Goal: Task Accomplishment & Management: Use online tool/utility

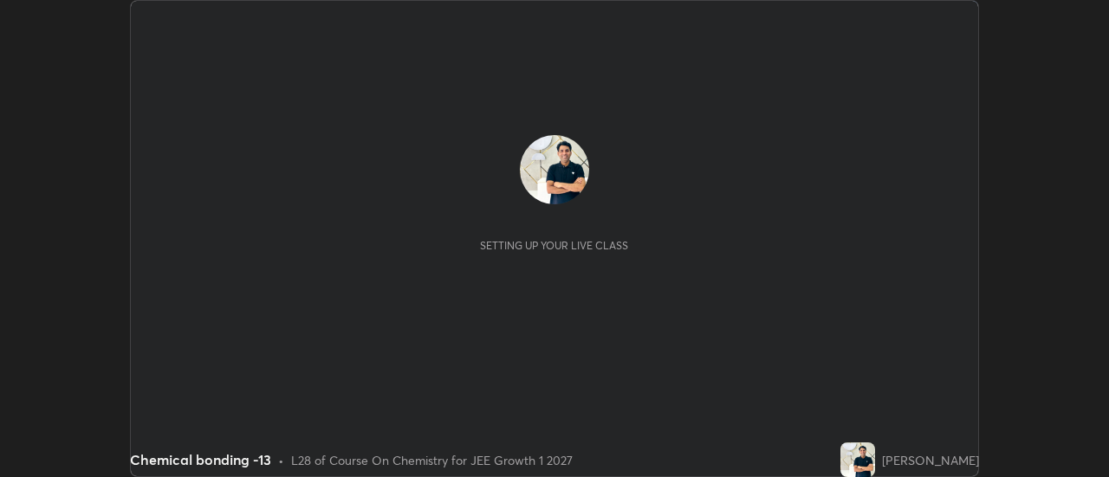
scroll to position [477, 1108]
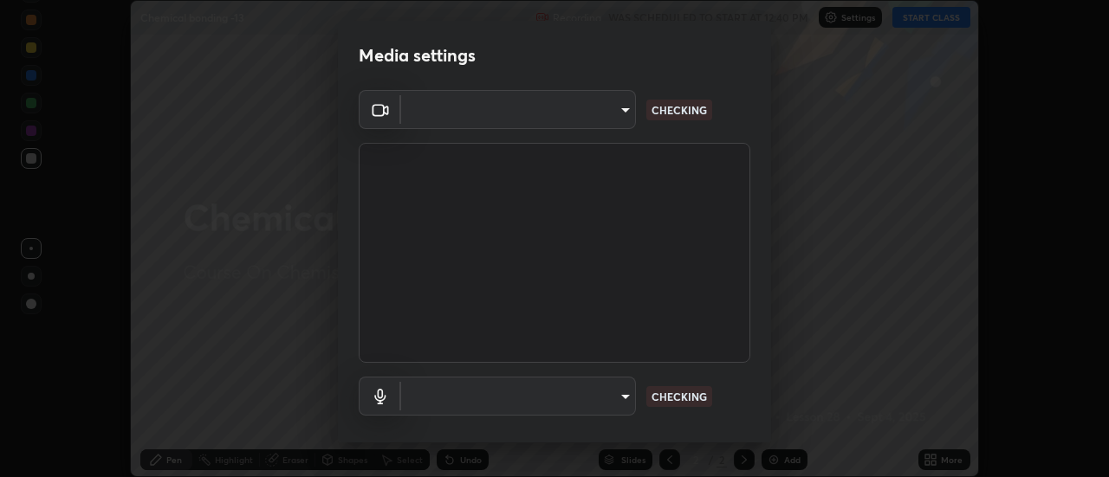
type input "1769541d7db8b910b2b6aaf592df5ff8660c63acaad49df9064175df0c6f581f"
type input "default"
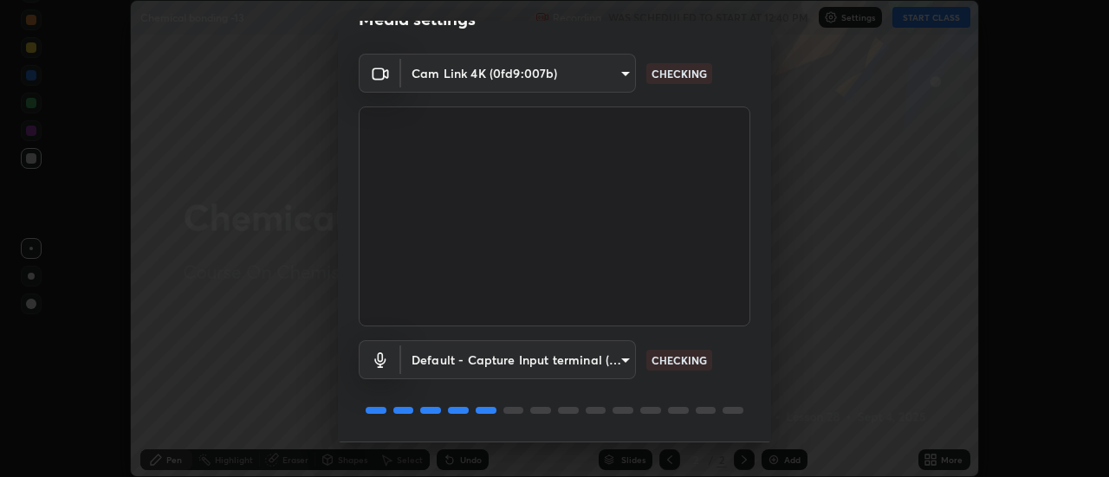
scroll to position [91, 0]
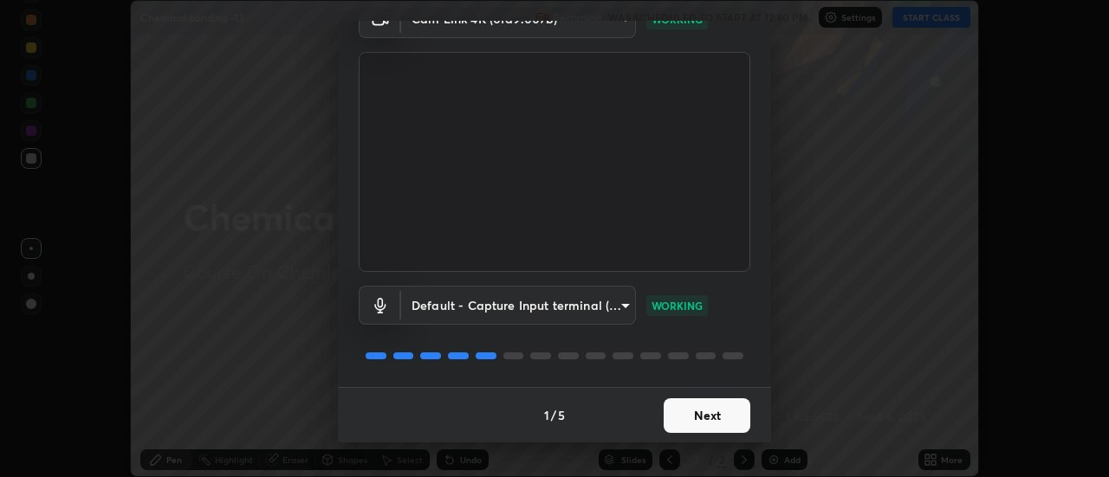
click at [710, 410] on button "Next" at bounding box center [707, 416] width 87 height 35
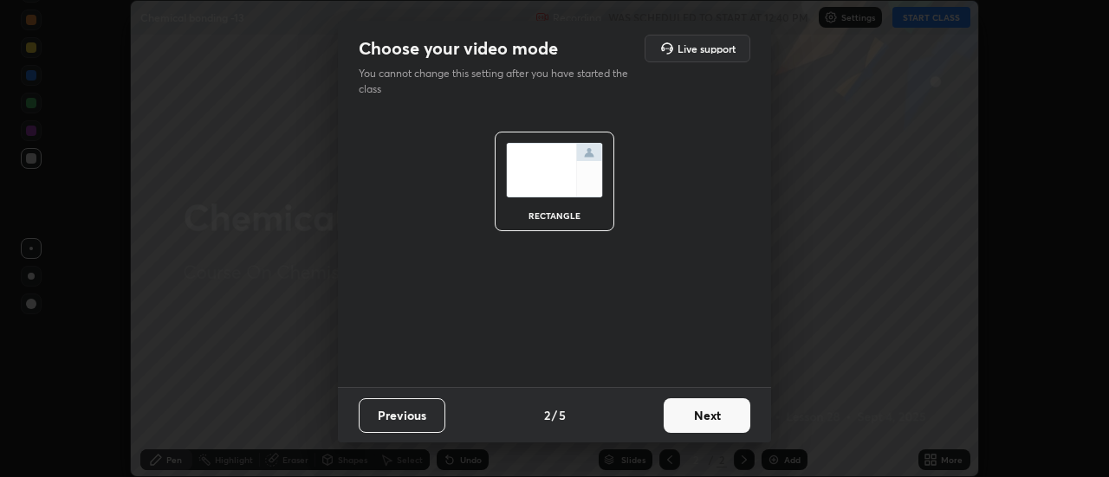
click at [717, 414] on button "Next" at bounding box center [707, 416] width 87 height 35
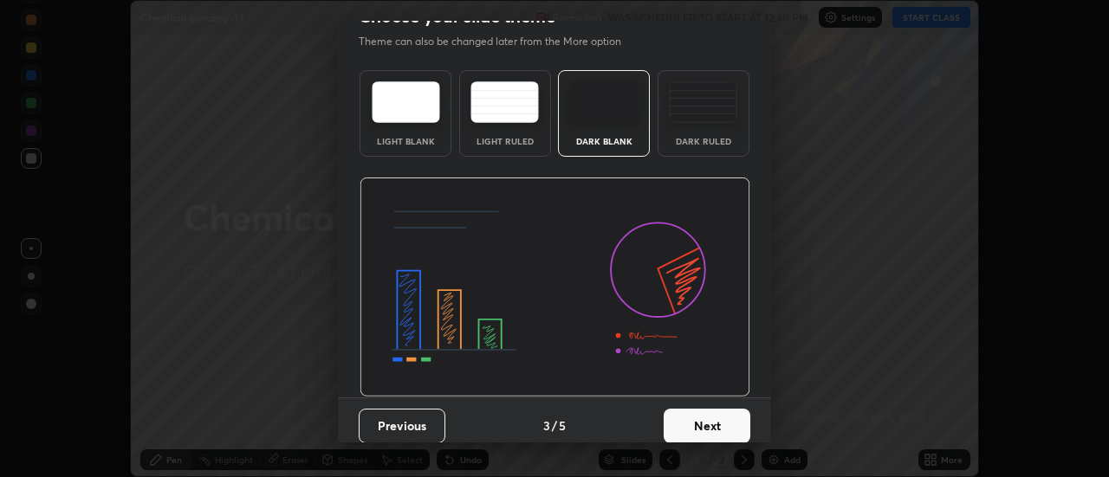
scroll to position [42, 0]
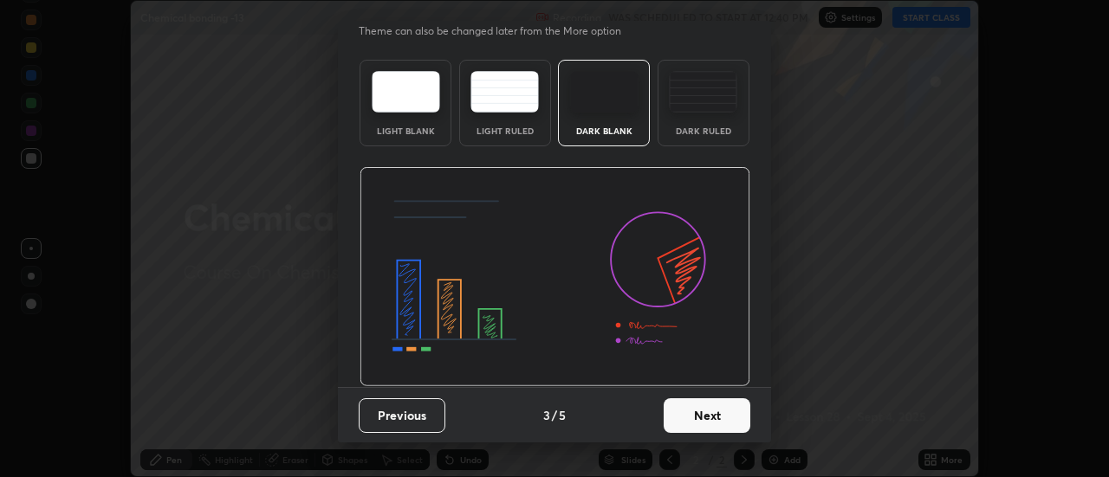
click at [712, 414] on button "Next" at bounding box center [707, 416] width 87 height 35
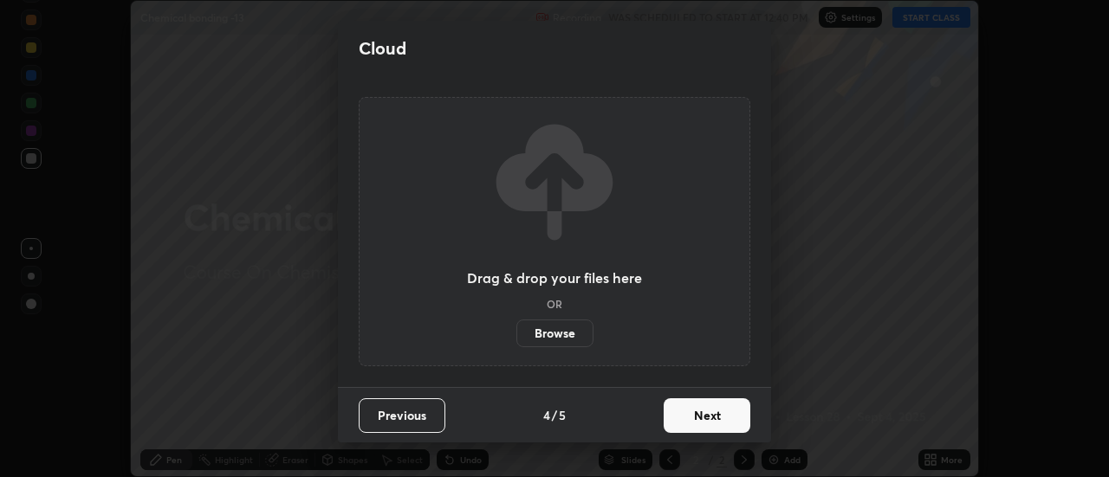
scroll to position [0, 0]
click at [723, 411] on button "Next" at bounding box center [707, 416] width 87 height 35
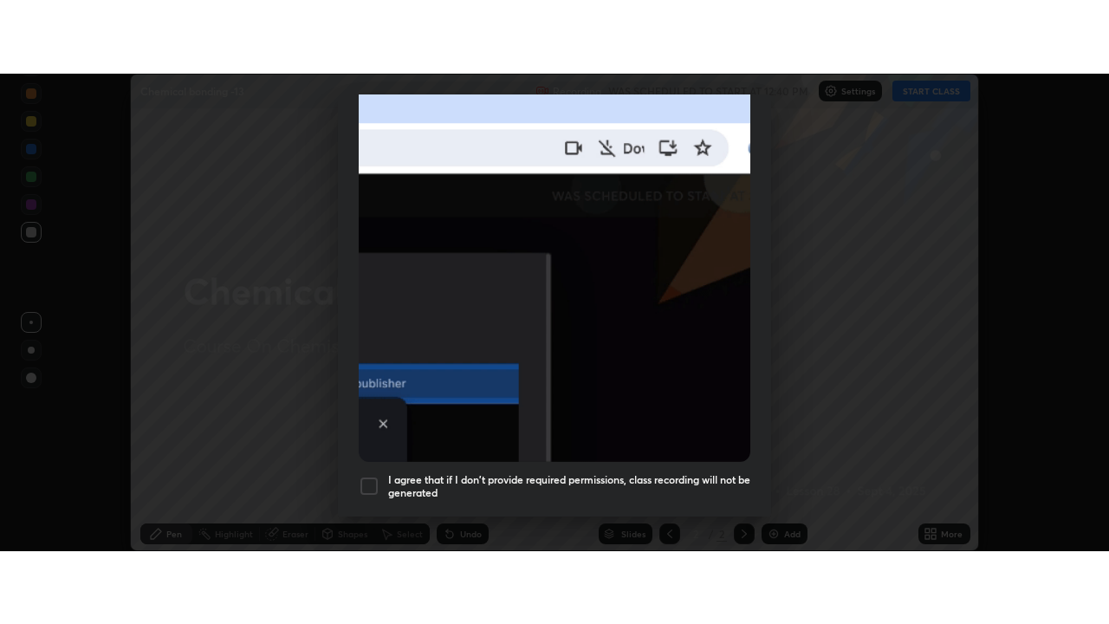
scroll to position [444, 0]
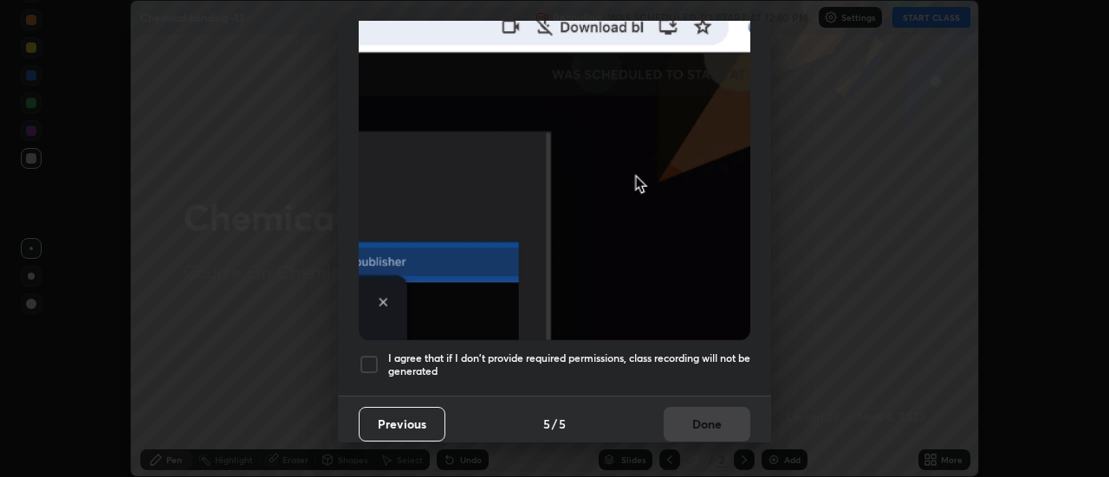
click at [700, 353] on h5 "I agree that if I don't provide required permissions, class recording will not …" at bounding box center [569, 365] width 362 height 27
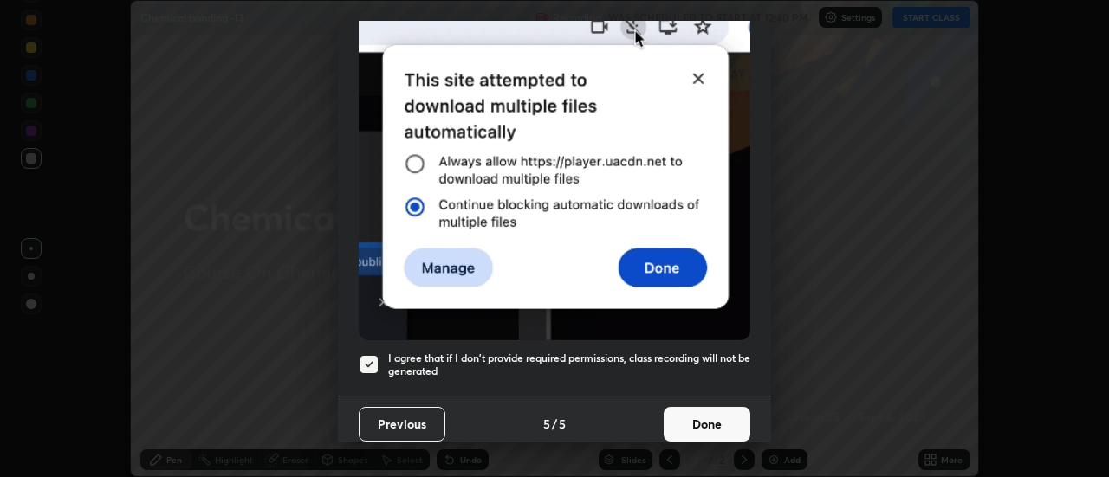
click at [707, 411] on button "Done" at bounding box center [707, 424] width 87 height 35
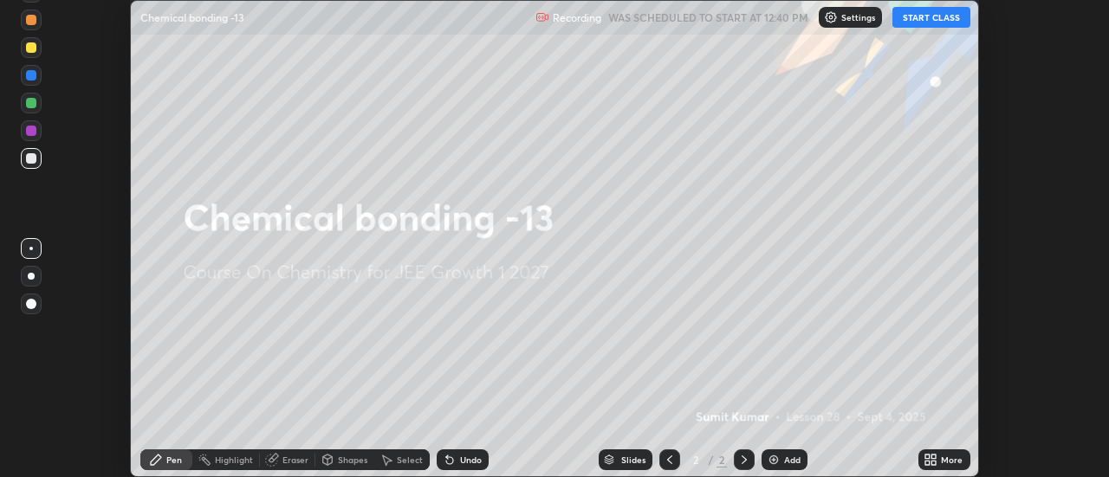
click at [933, 460] on icon at bounding box center [931, 460] width 14 height 14
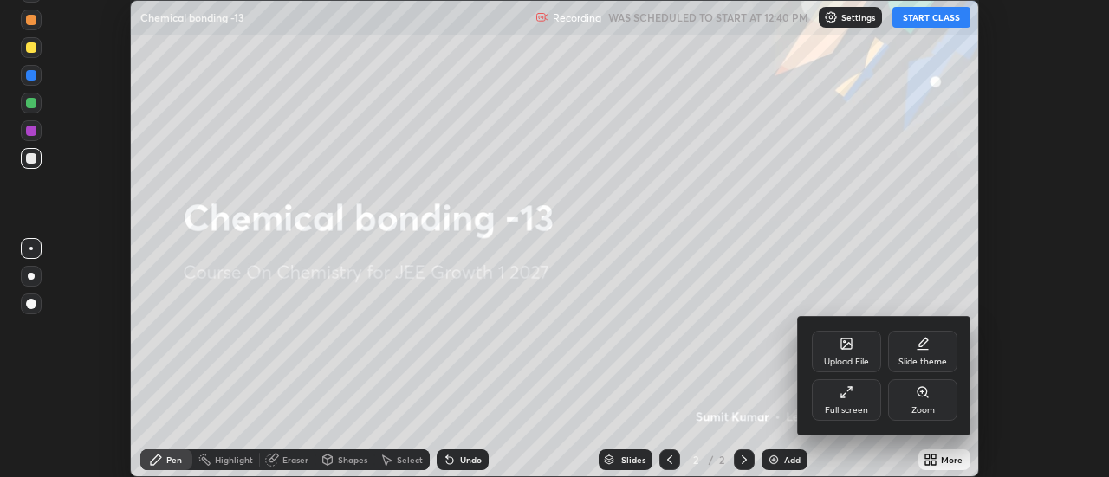
click at [854, 398] on div "Full screen" at bounding box center [846, 400] width 69 height 42
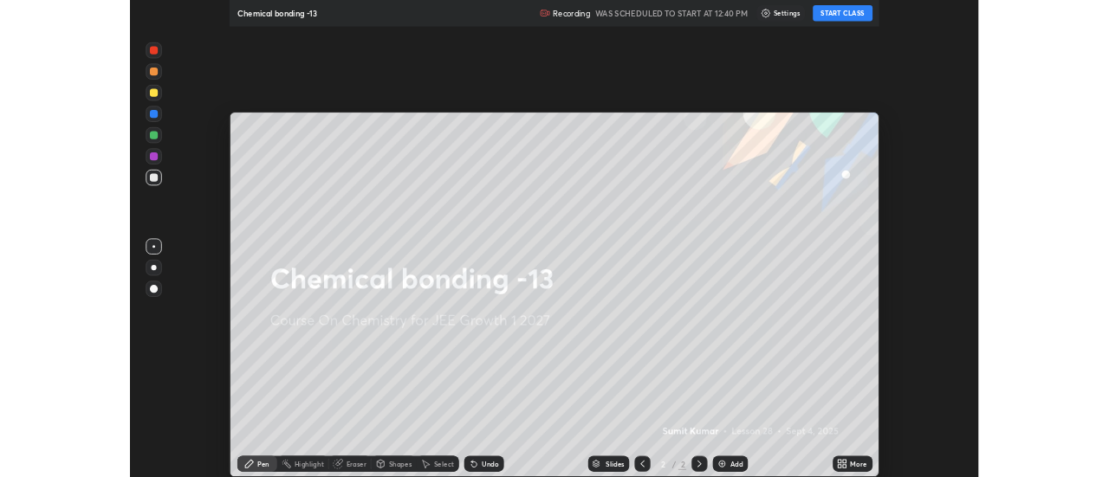
scroll to position [624, 1109]
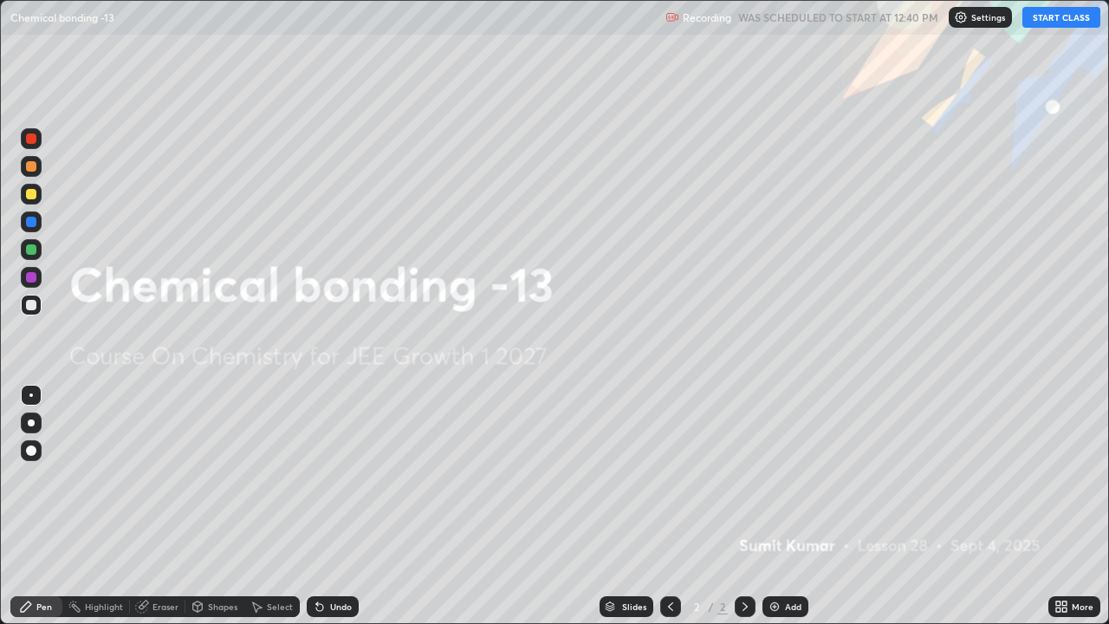
click at [1049, 22] on button "START CLASS" at bounding box center [1061, 17] width 78 height 21
click at [781, 477] on div "Add" at bounding box center [785, 606] width 46 height 21
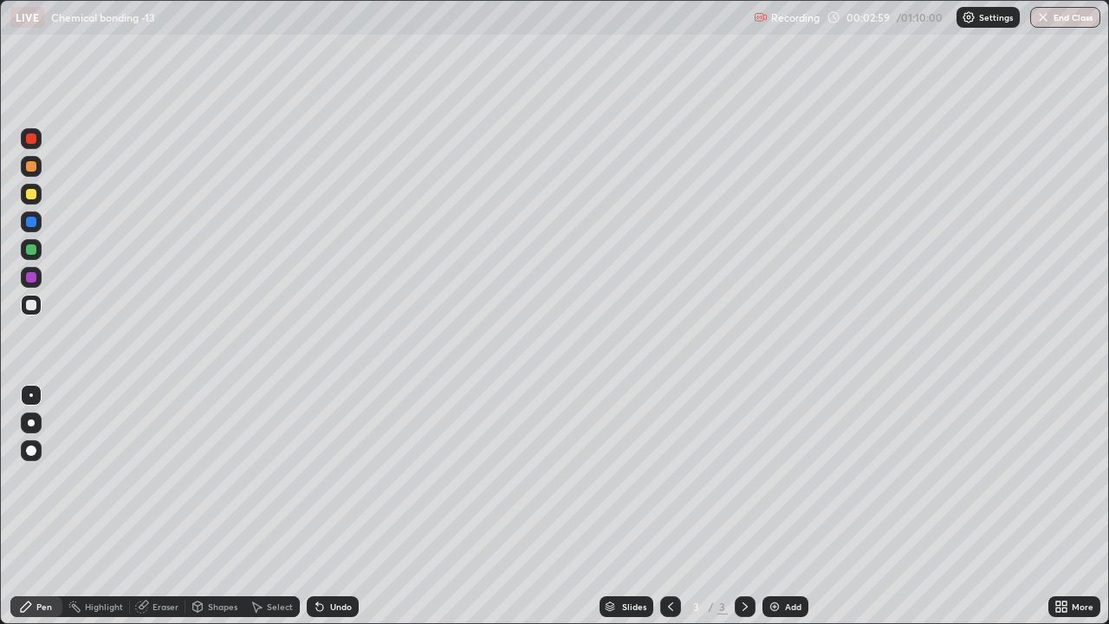
click at [775, 477] on img at bounding box center [775, 607] width 14 height 14
click at [171, 477] on div "Eraser" at bounding box center [157, 606] width 55 height 21
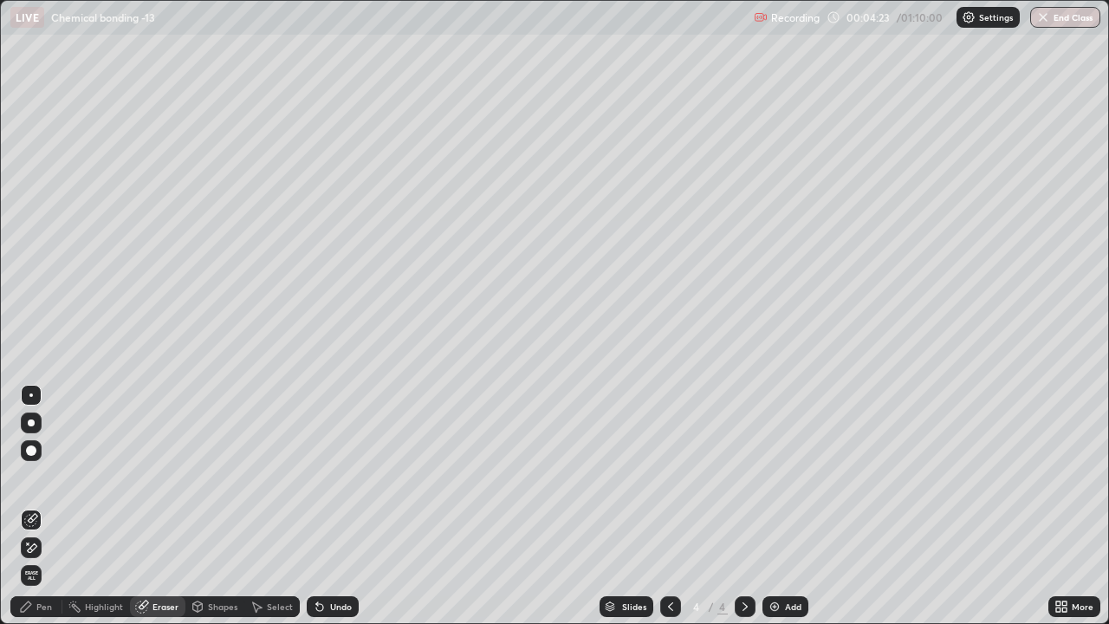
click at [50, 477] on div "Pen" at bounding box center [44, 606] width 16 height 9
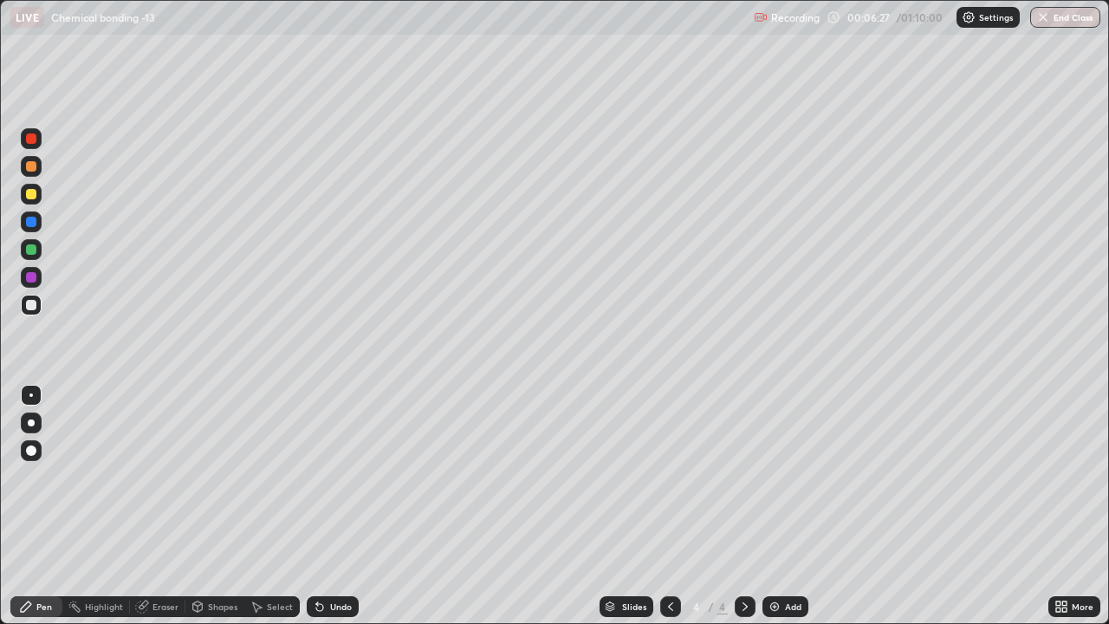
click at [341, 477] on div "Undo" at bounding box center [341, 606] width 22 height 9
click at [340, 477] on div "Undo" at bounding box center [341, 606] width 22 height 9
click at [335, 477] on div "Undo" at bounding box center [341, 606] width 22 height 9
click at [776, 477] on img at bounding box center [775, 607] width 14 height 14
click at [779, 477] on img at bounding box center [775, 607] width 14 height 14
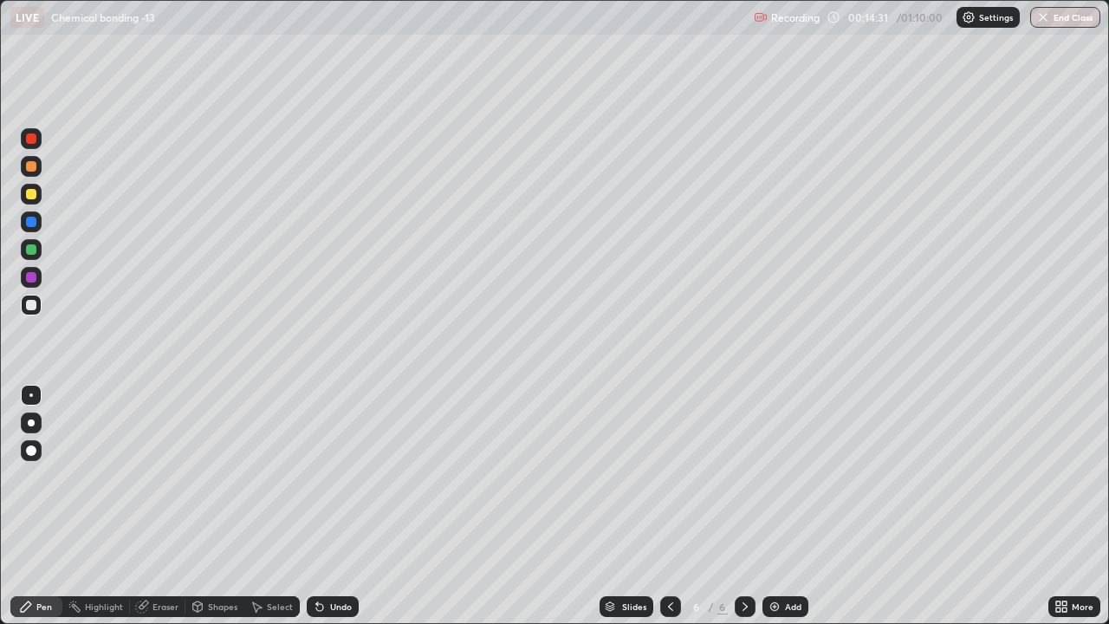
click at [39, 193] on div at bounding box center [31, 194] width 21 height 21
click at [330, 477] on div "Undo" at bounding box center [341, 606] width 22 height 9
click at [36, 306] on div at bounding box center [31, 305] width 10 height 10
click at [1062, 477] on icon at bounding box center [1064, 603] width 4 height 4
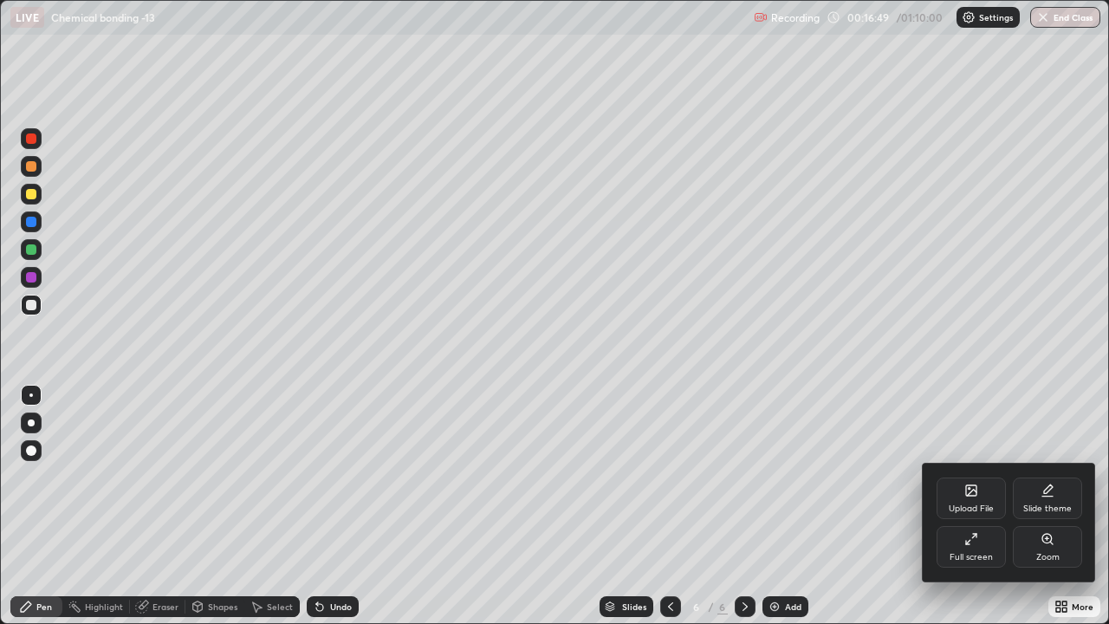
click at [969, 477] on div "Full screen" at bounding box center [971, 547] width 69 height 42
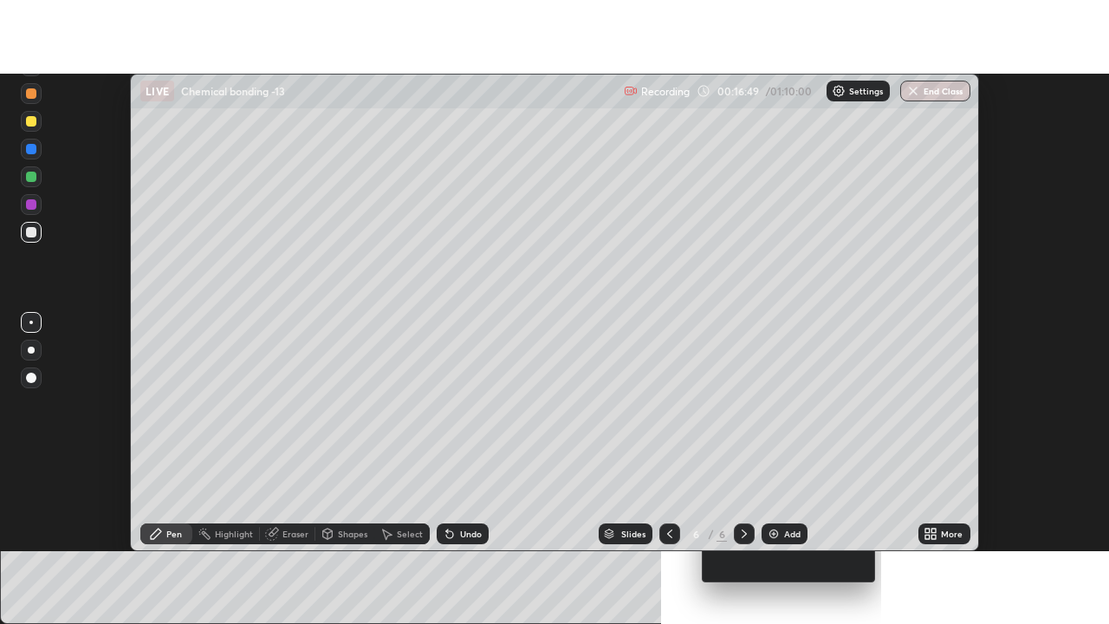
scroll to position [86160, 85528]
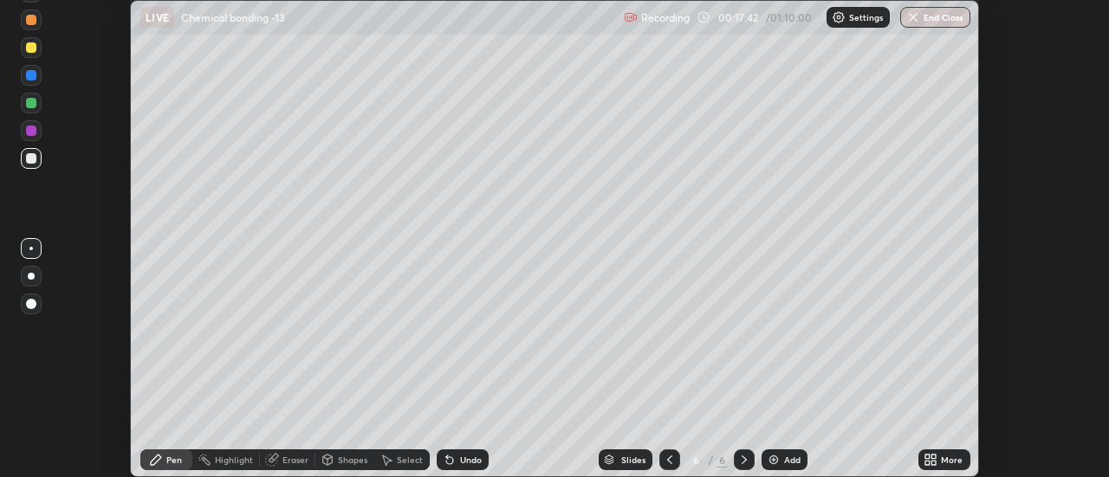
click at [928, 457] on icon at bounding box center [927, 457] width 4 height 4
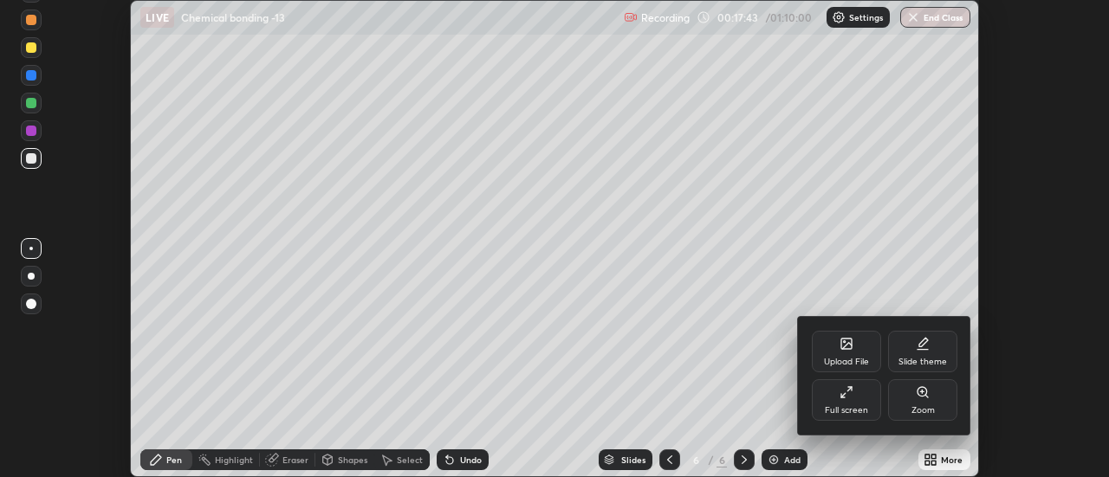
click at [854, 347] on div "Upload File" at bounding box center [846, 352] width 69 height 42
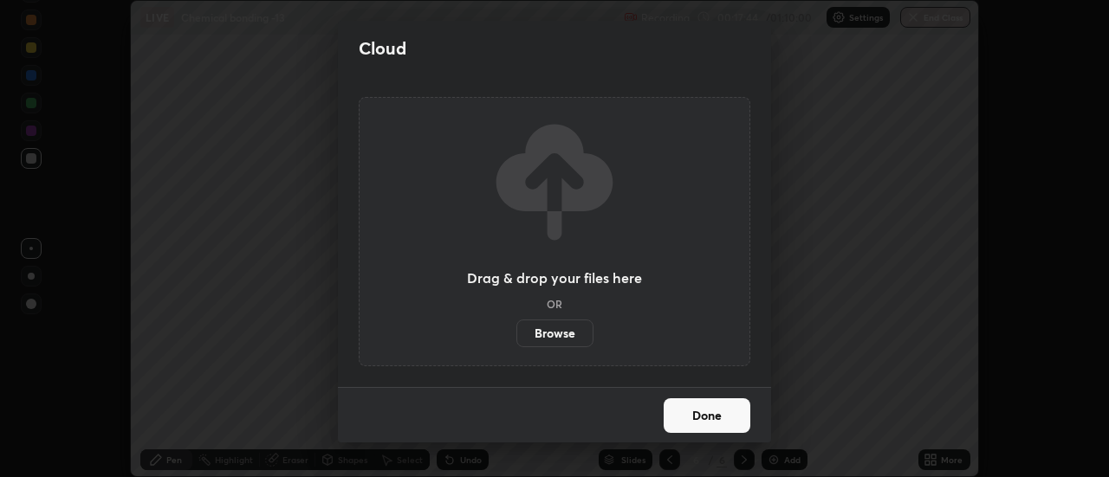
click at [571, 331] on label "Browse" at bounding box center [554, 334] width 77 height 28
click at [516, 331] on input "Browse" at bounding box center [516, 334] width 0 height 28
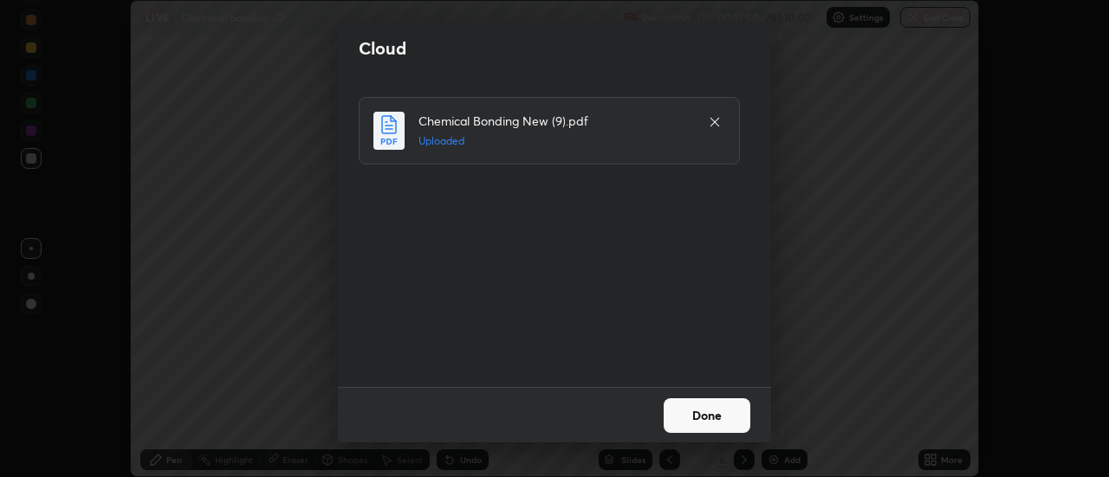
click at [715, 412] on button "Done" at bounding box center [707, 416] width 87 height 35
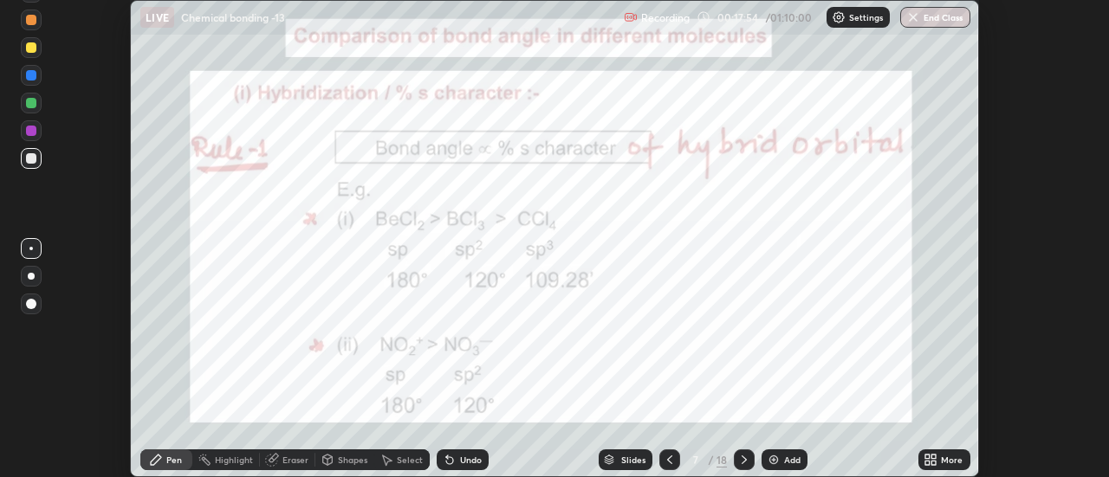
click at [930, 460] on icon at bounding box center [931, 460] width 14 height 14
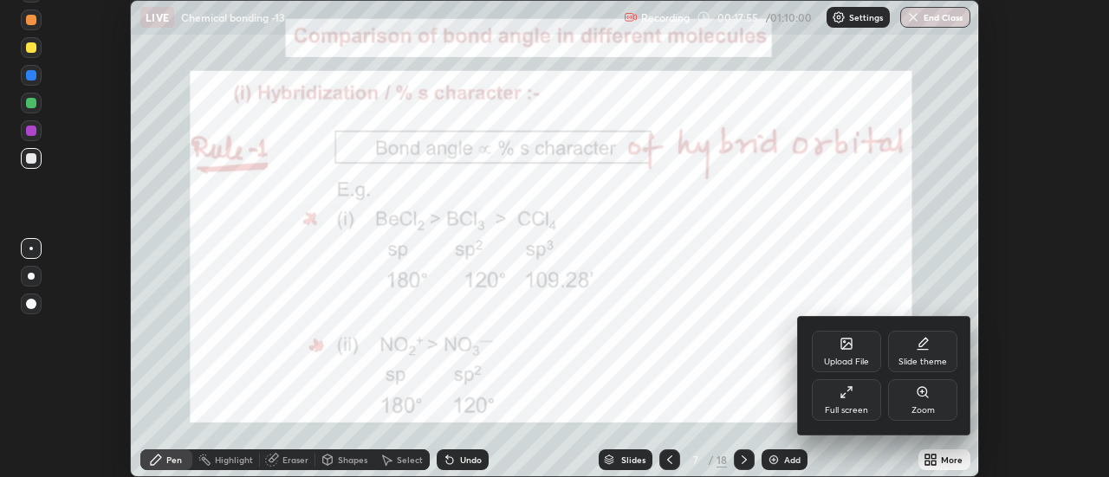
click at [856, 395] on div "Full screen" at bounding box center [846, 400] width 69 height 42
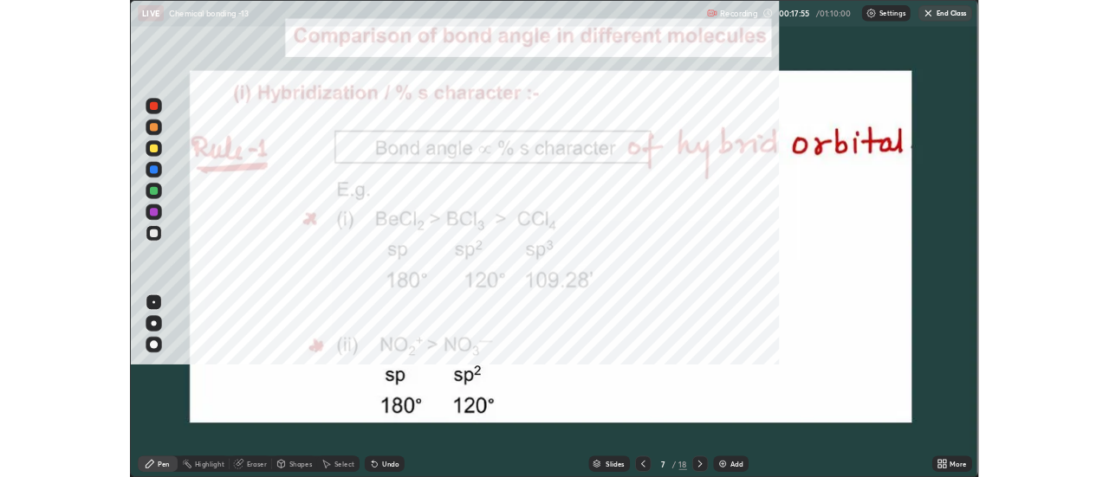
scroll to position [624, 1109]
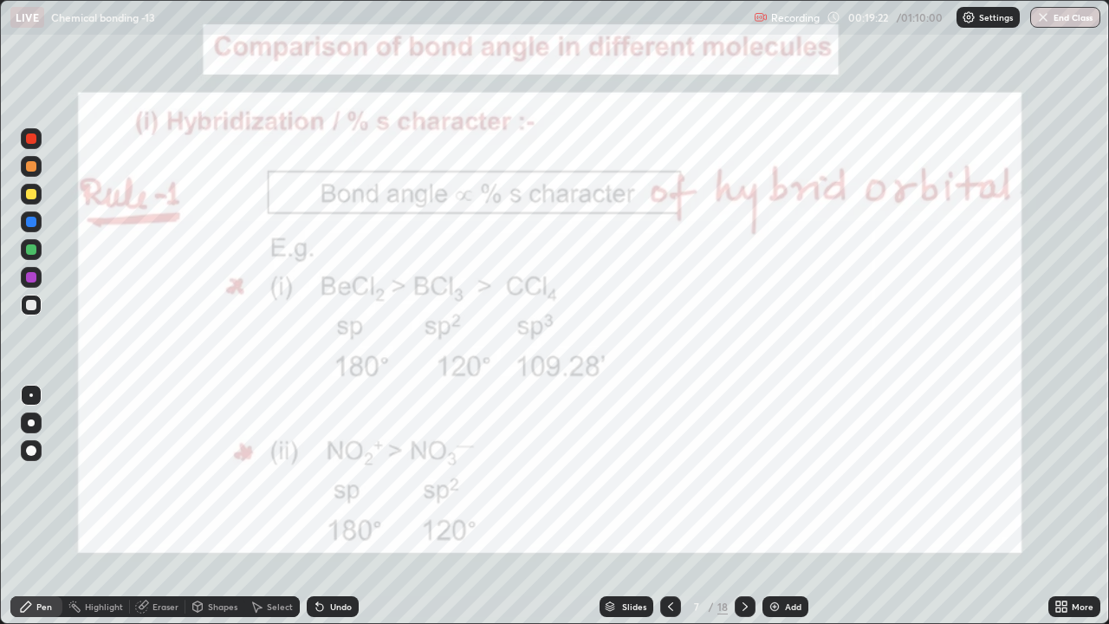
click at [32, 139] on div at bounding box center [31, 138] width 10 height 10
click at [163, 477] on div "Eraser" at bounding box center [157, 606] width 55 height 21
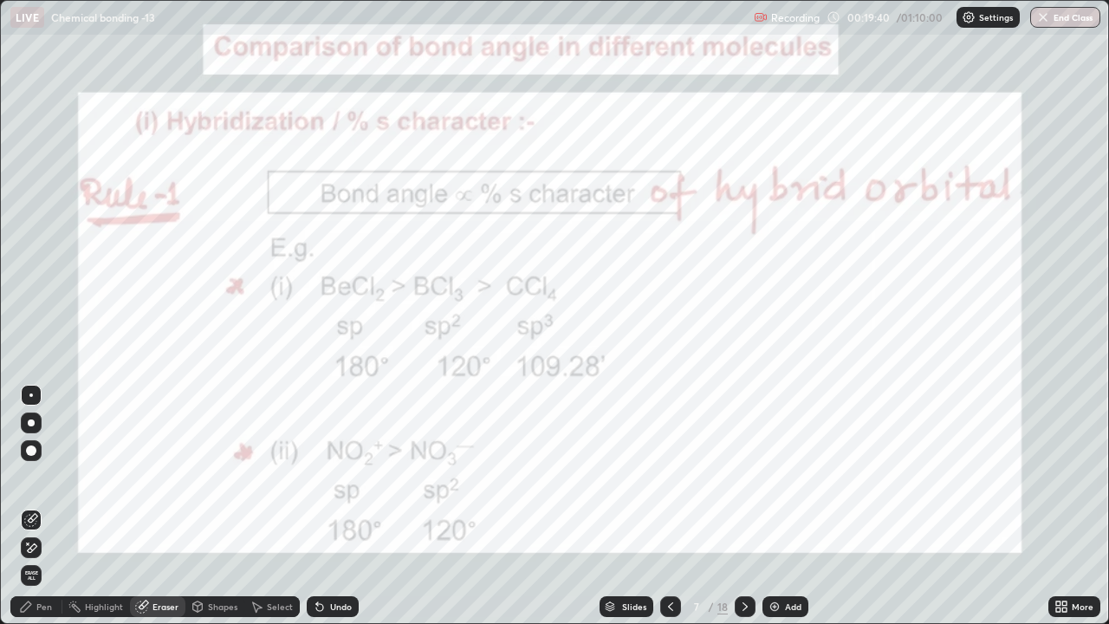
click at [49, 477] on div "Pen" at bounding box center [44, 606] width 16 height 9
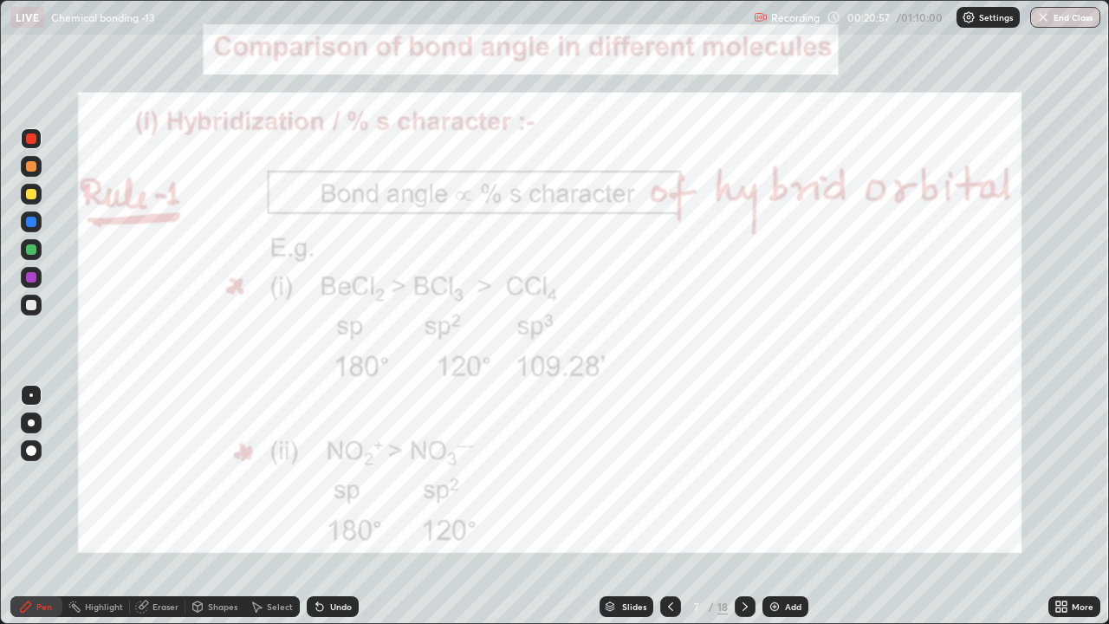
click at [742, 477] on icon at bounding box center [745, 607] width 14 height 14
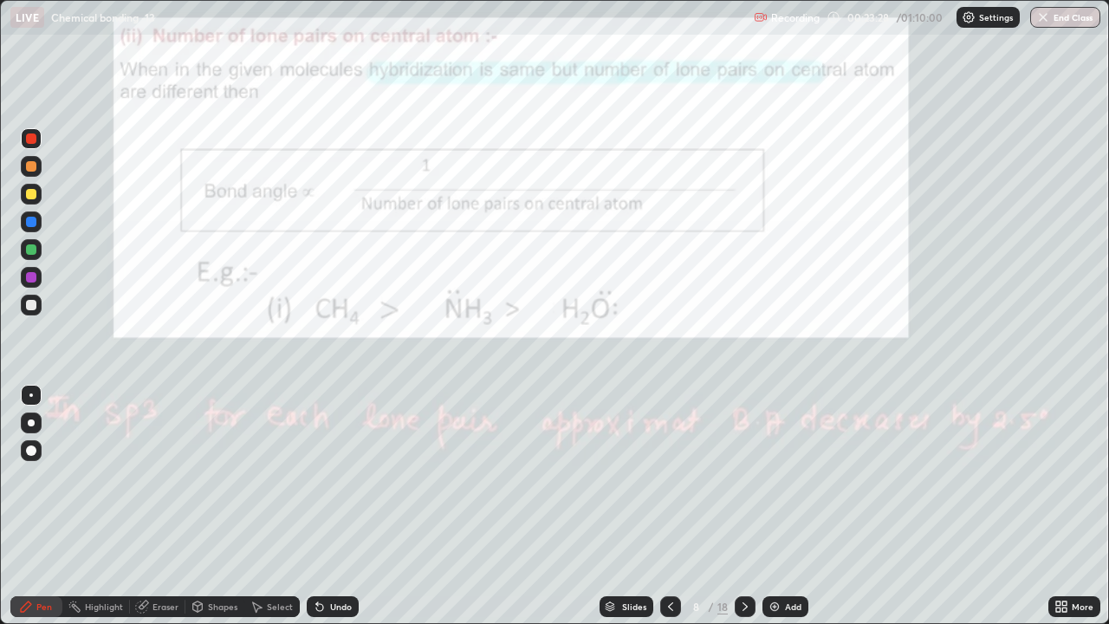
click at [32, 305] on div at bounding box center [31, 305] width 10 height 10
click at [324, 477] on div "Undo" at bounding box center [333, 606] width 52 height 21
click at [316, 477] on icon at bounding box center [317, 603] width 2 height 2
click at [319, 477] on icon at bounding box center [320, 607] width 14 height 14
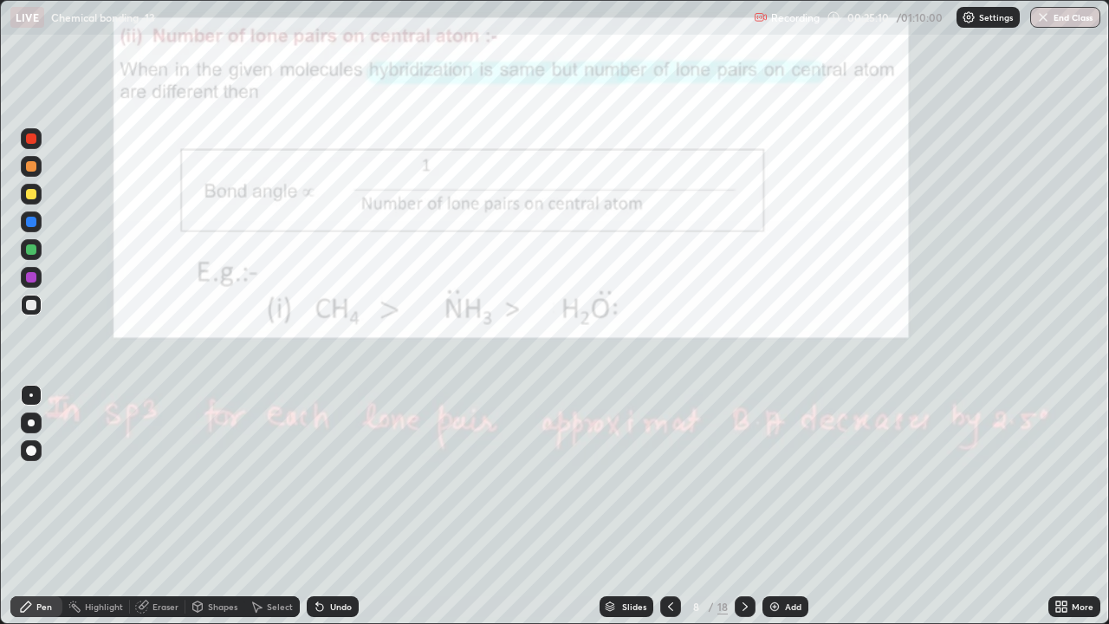
click at [751, 477] on div at bounding box center [745, 606] width 21 height 21
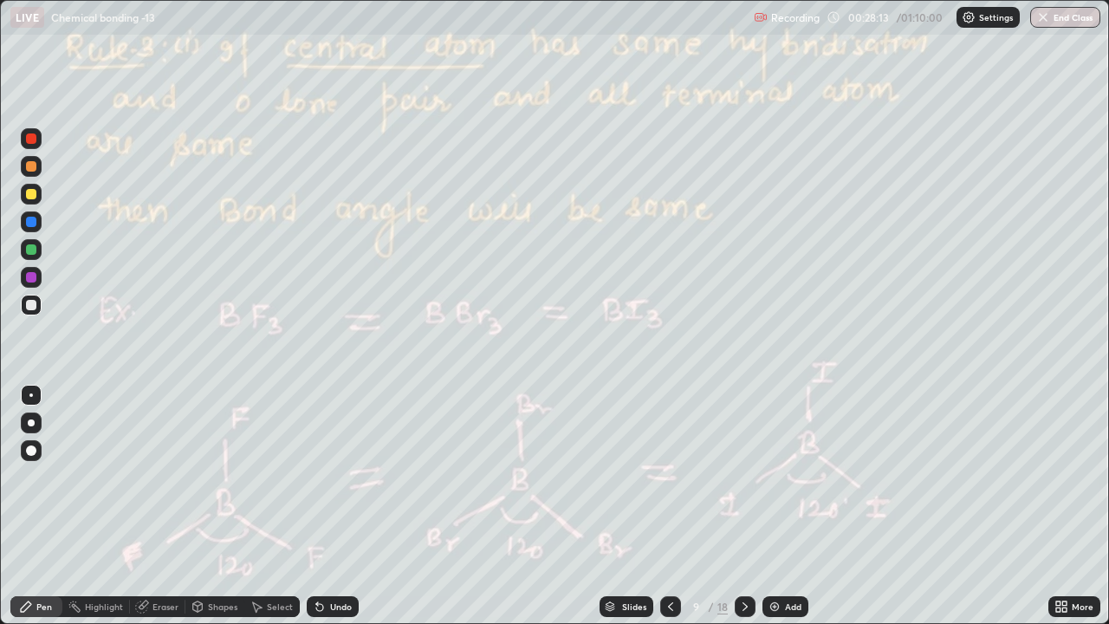
click at [743, 477] on icon at bounding box center [745, 607] width 14 height 14
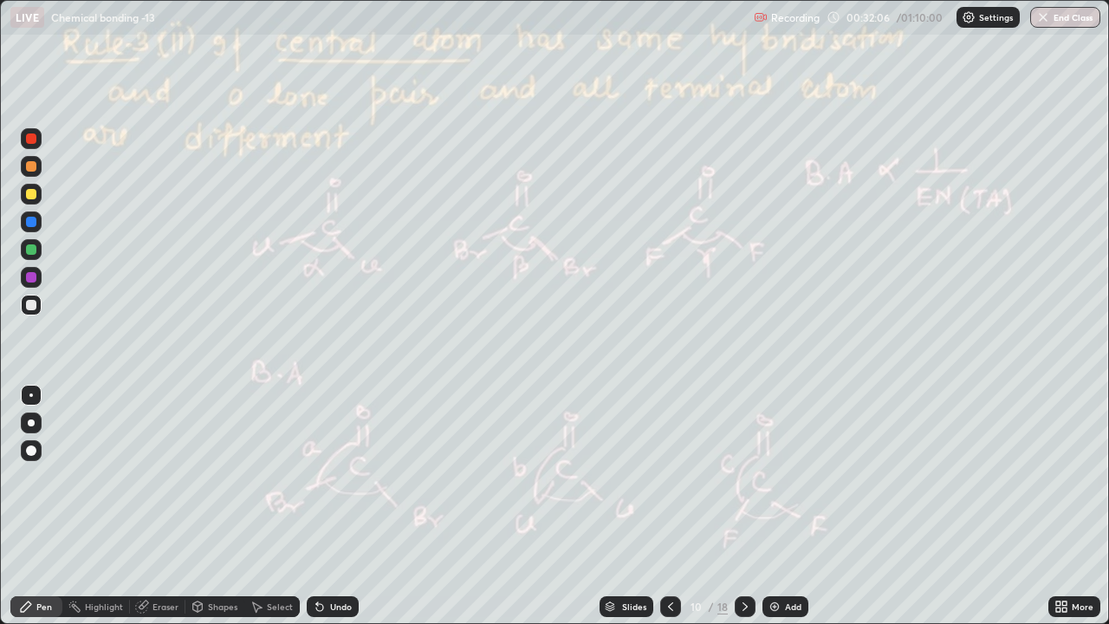
click at [743, 477] on icon at bounding box center [745, 607] width 14 height 14
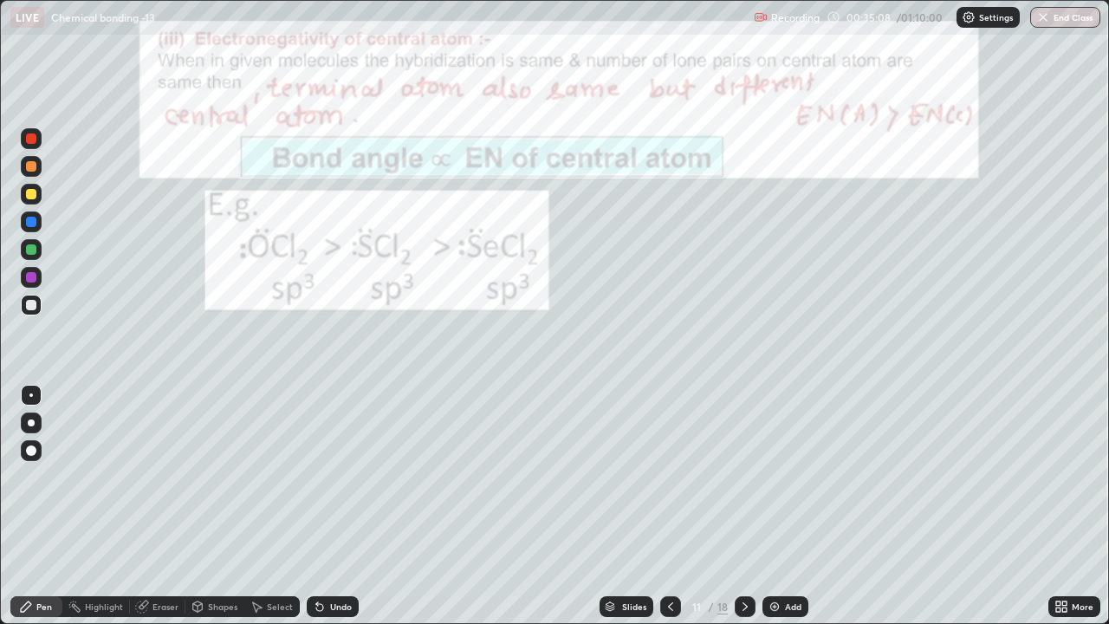
click at [745, 477] on icon at bounding box center [745, 607] width 14 height 14
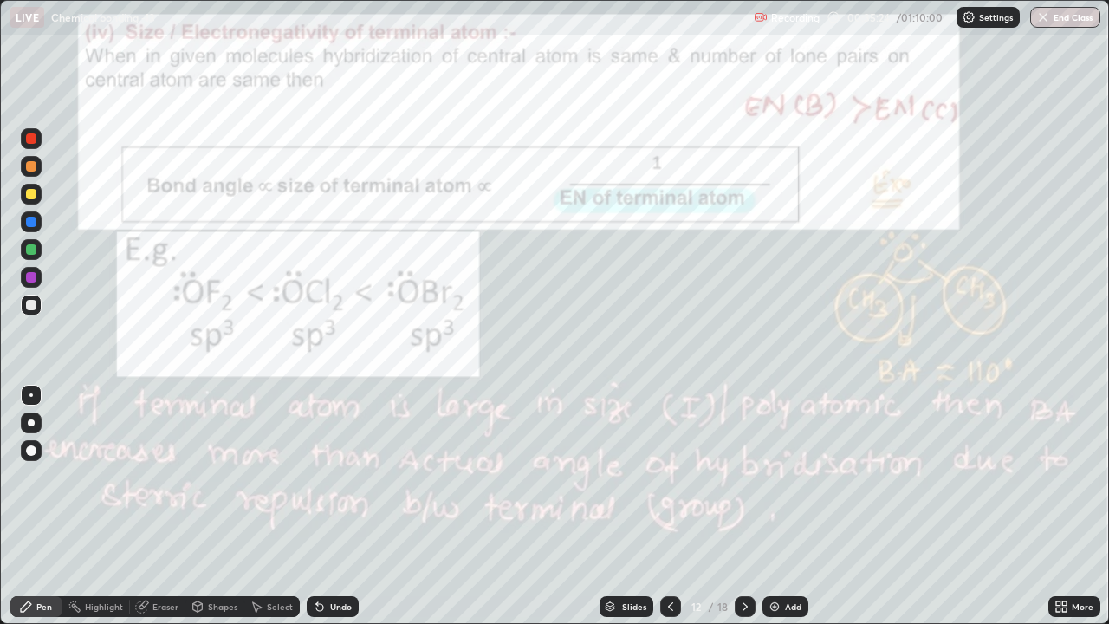
click at [31, 139] on div at bounding box center [31, 138] width 10 height 10
click at [334, 477] on div "Undo" at bounding box center [341, 606] width 22 height 9
click at [744, 477] on icon at bounding box center [745, 607] width 14 height 14
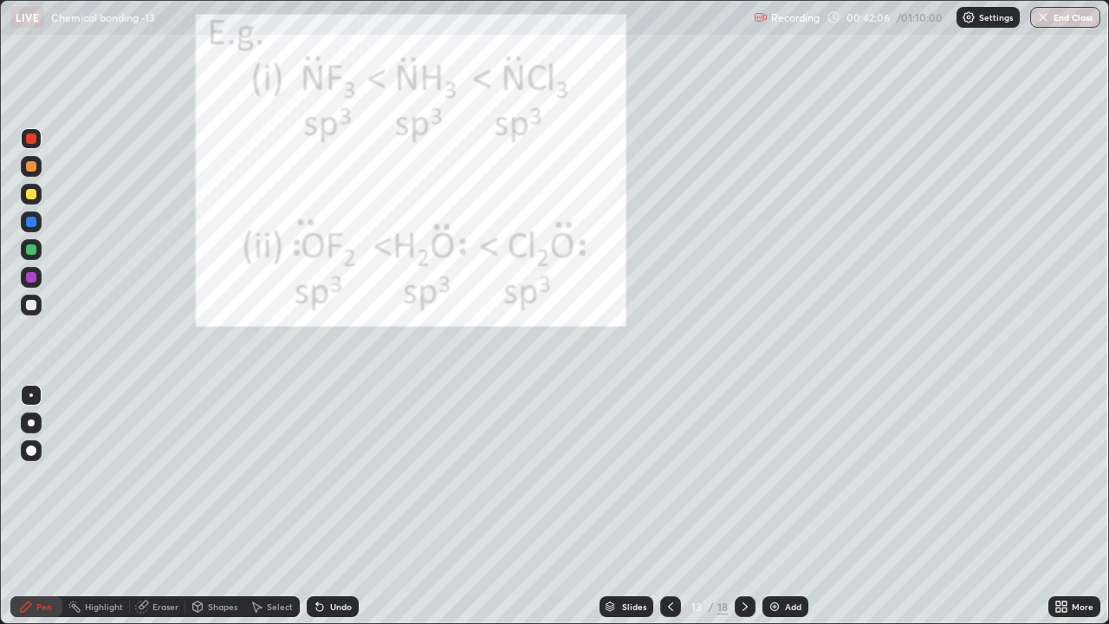
click at [750, 477] on icon at bounding box center [745, 607] width 14 height 14
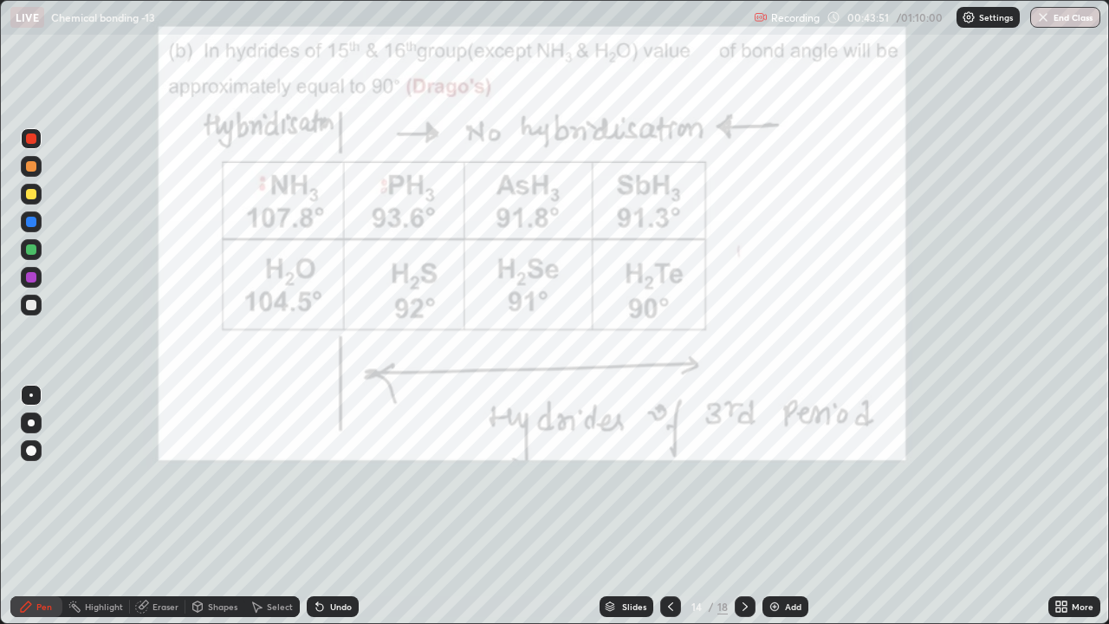
click at [774, 477] on img at bounding box center [775, 607] width 14 height 14
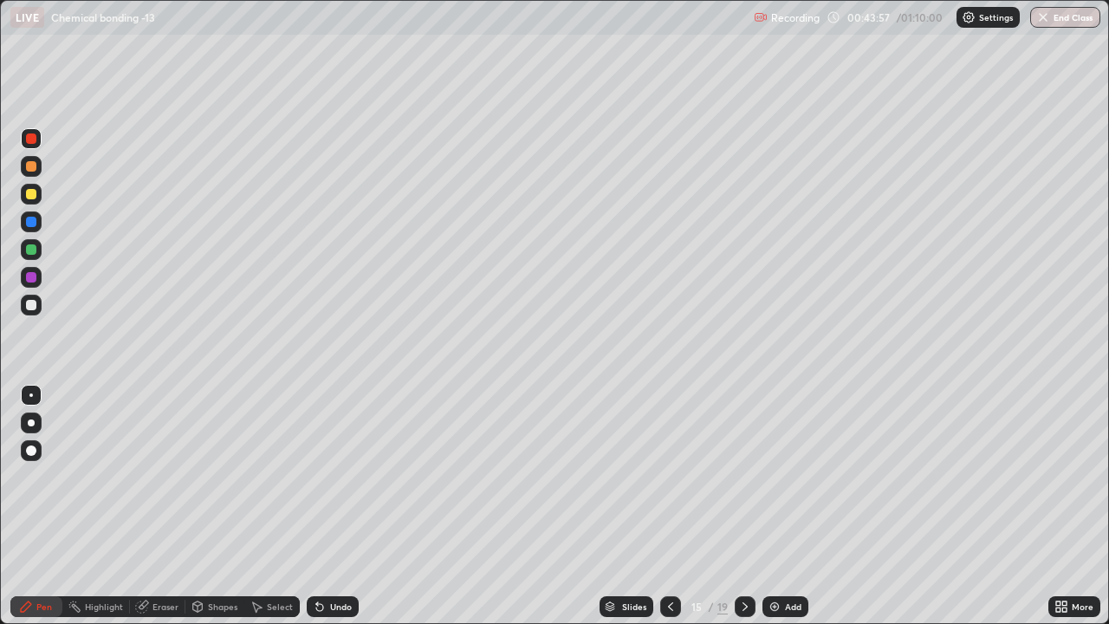
click at [36, 192] on div at bounding box center [31, 194] width 10 height 10
click at [669, 477] on icon at bounding box center [671, 607] width 14 height 14
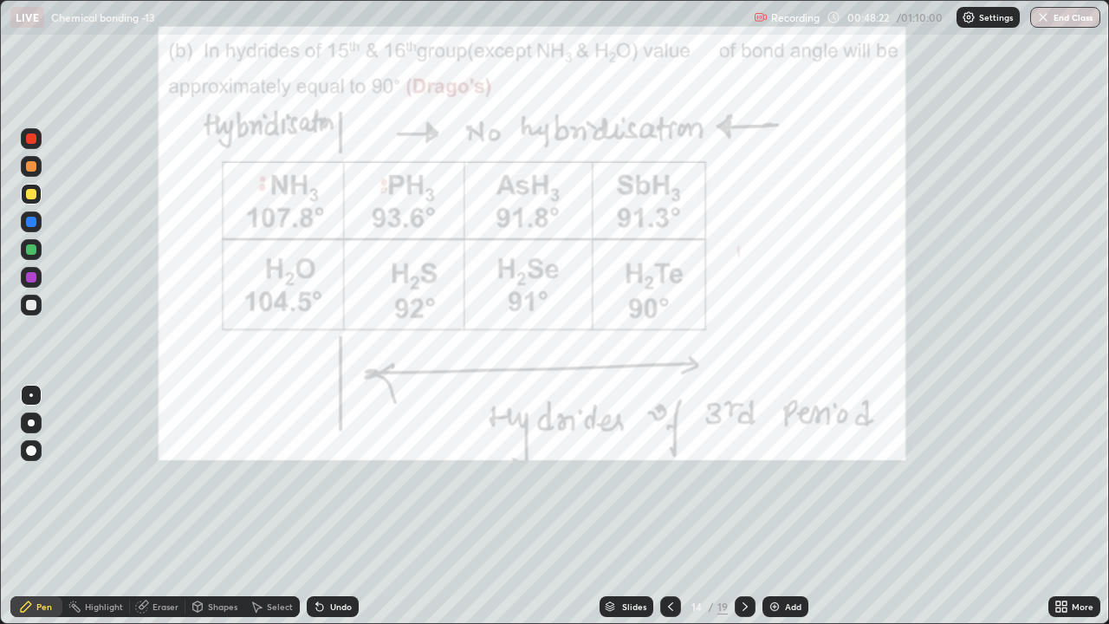
click at [743, 477] on icon at bounding box center [745, 607] width 14 height 14
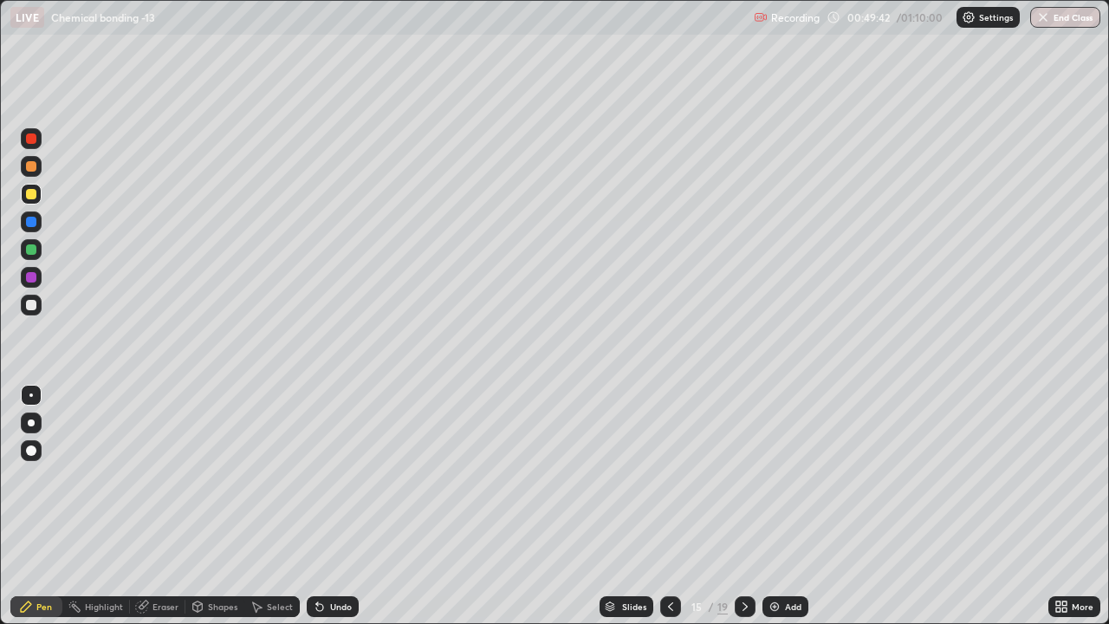
click at [336, 477] on div "Undo" at bounding box center [341, 606] width 22 height 9
click at [332, 477] on div "Undo" at bounding box center [341, 606] width 22 height 9
click at [669, 477] on icon at bounding box center [671, 607] width 14 height 14
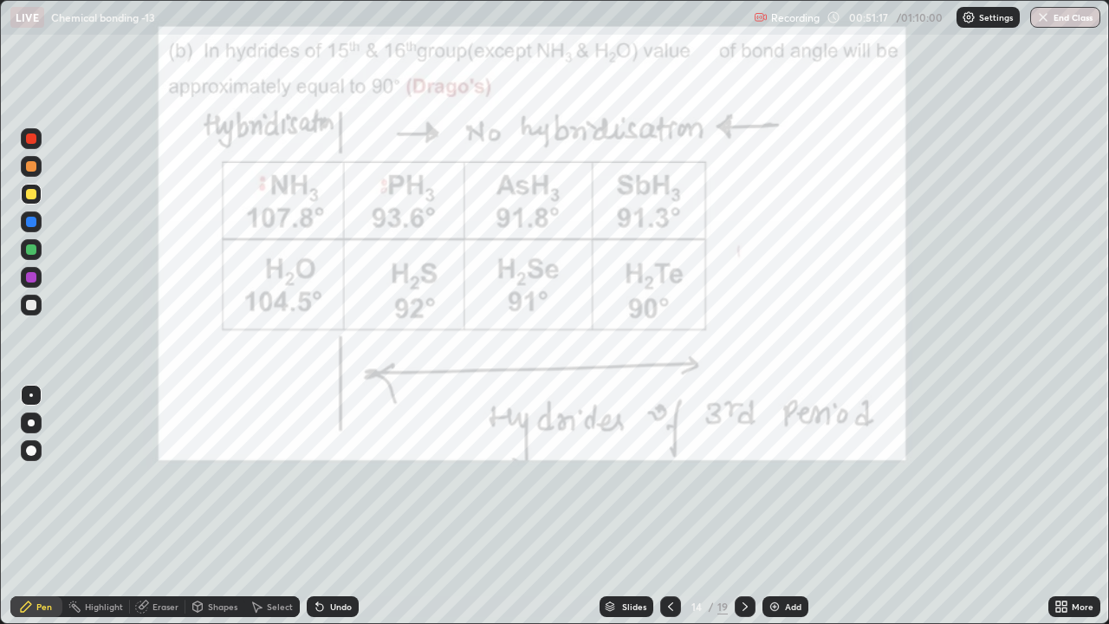
click at [750, 477] on div at bounding box center [745, 606] width 21 height 21
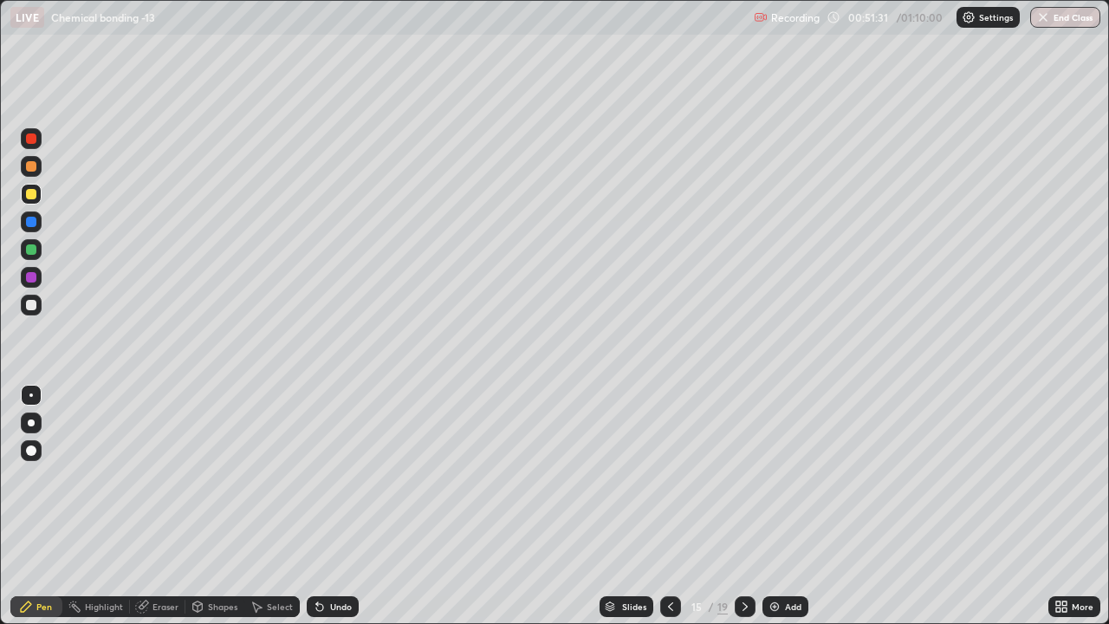
click at [669, 477] on icon at bounding box center [671, 607] width 14 height 14
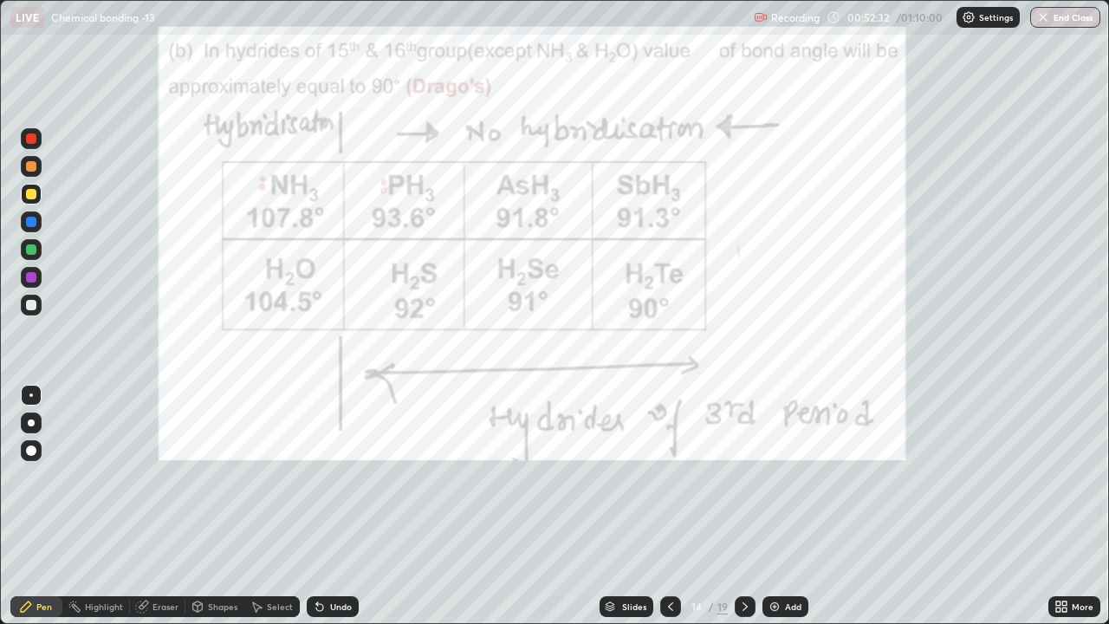
click at [31, 140] on div at bounding box center [31, 138] width 10 height 10
click at [749, 477] on icon at bounding box center [745, 607] width 14 height 14
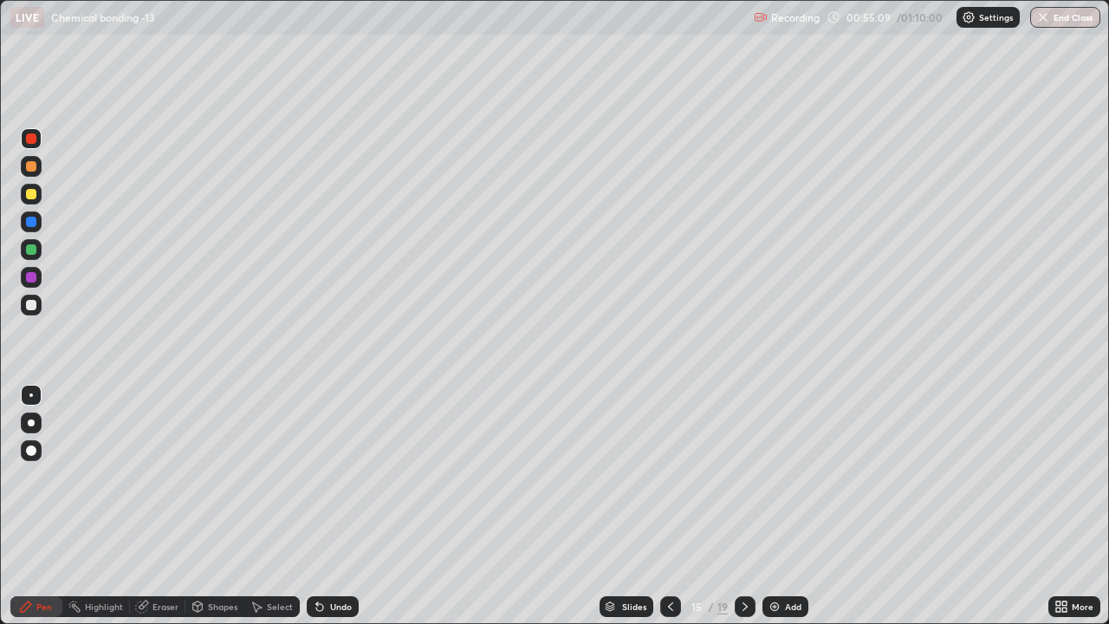
click at [749, 477] on icon at bounding box center [745, 607] width 14 height 14
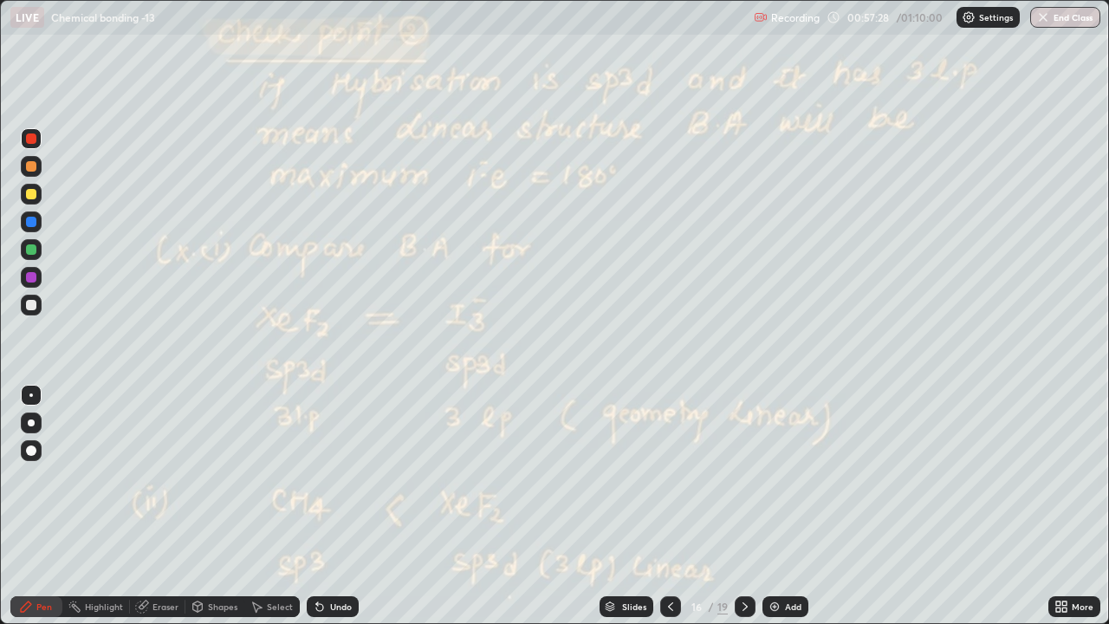
click at [744, 477] on icon at bounding box center [745, 607] width 14 height 14
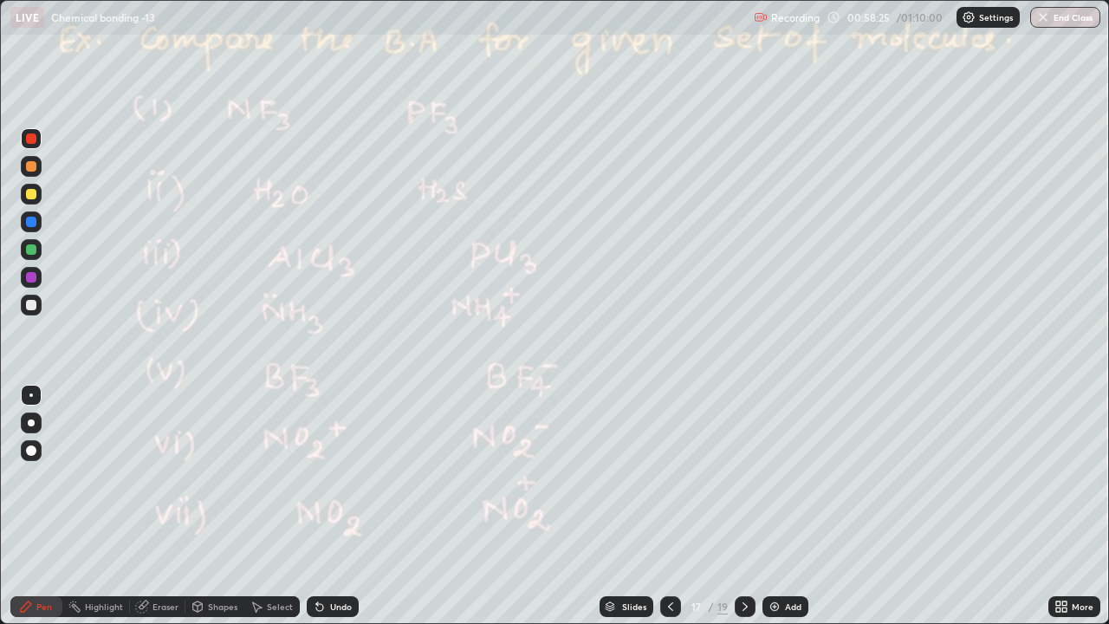
click at [324, 477] on div "Undo" at bounding box center [333, 606] width 52 height 21
click at [322, 477] on icon at bounding box center [320, 607] width 14 height 14
click at [324, 477] on div "Undo" at bounding box center [333, 606] width 52 height 21
click at [330, 477] on div "Undo" at bounding box center [341, 606] width 22 height 9
click at [32, 307] on div at bounding box center [31, 305] width 10 height 10
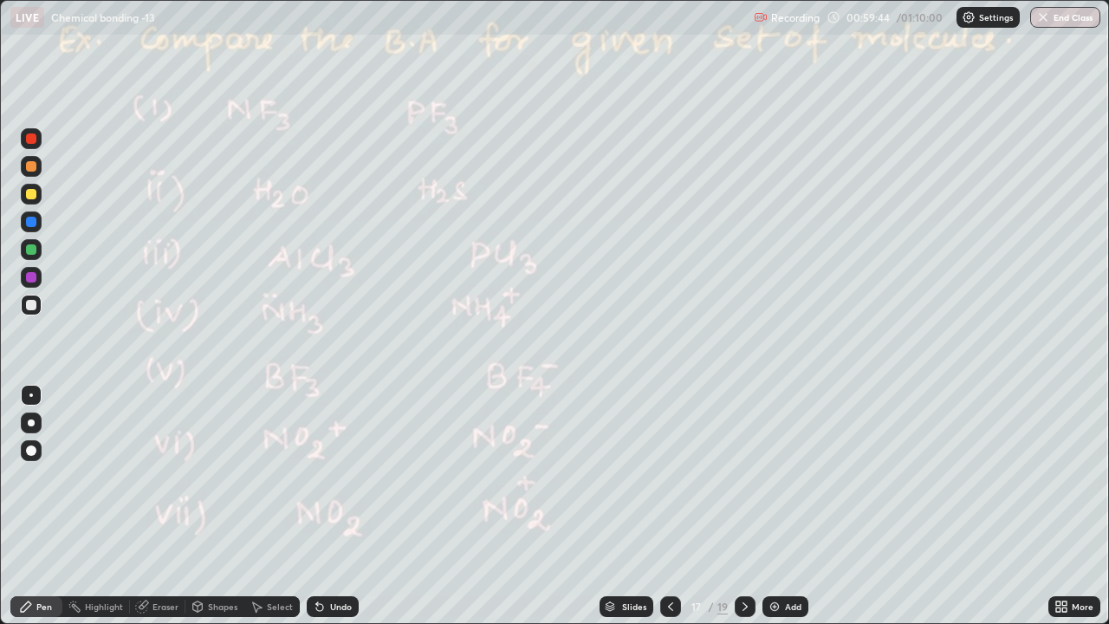
click at [341, 477] on div "Undo" at bounding box center [341, 606] width 22 height 9
click at [344, 477] on div "Undo" at bounding box center [341, 606] width 22 height 9
click at [347, 477] on div "Undo" at bounding box center [333, 606] width 52 height 21
click at [349, 477] on div "Undo" at bounding box center [333, 606] width 52 height 21
click at [352, 477] on div "Undo" at bounding box center [333, 606] width 52 height 21
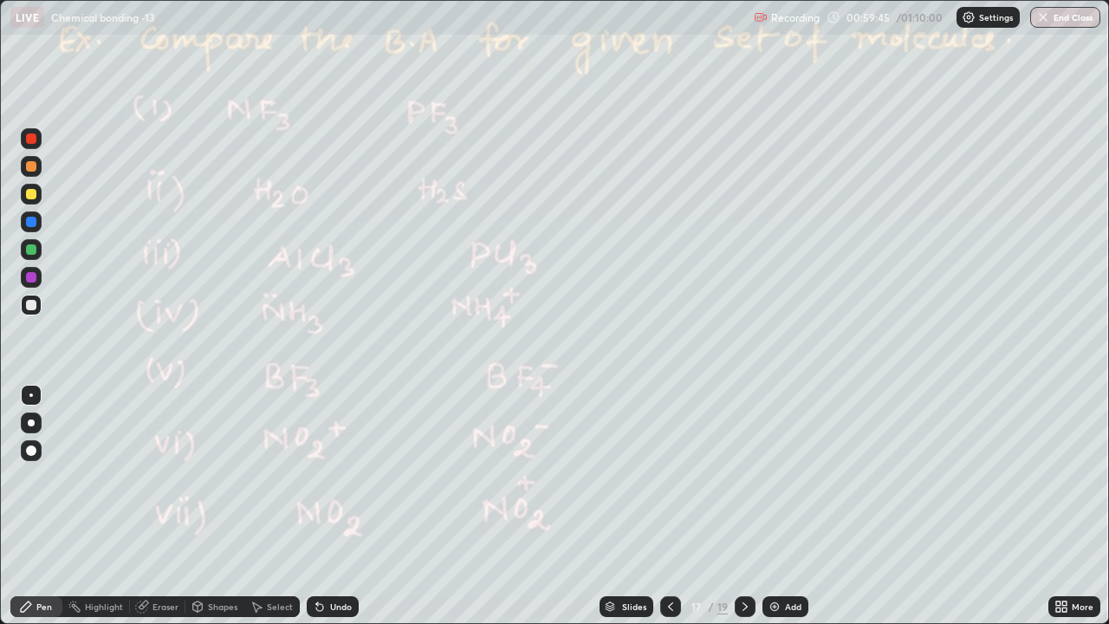
click at [352, 477] on div "Undo" at bounding box center [333, 606] width 52 height 21
click at [353, 477] on div "Undo" at bounding box center [333, 606] width 52 height 21
click at [355, 477] on div "Undo" at bounding box center [333, 606] width 52 height 21
click at [743, 477] on icon at bounding box center [745, 607] width 14 height 14
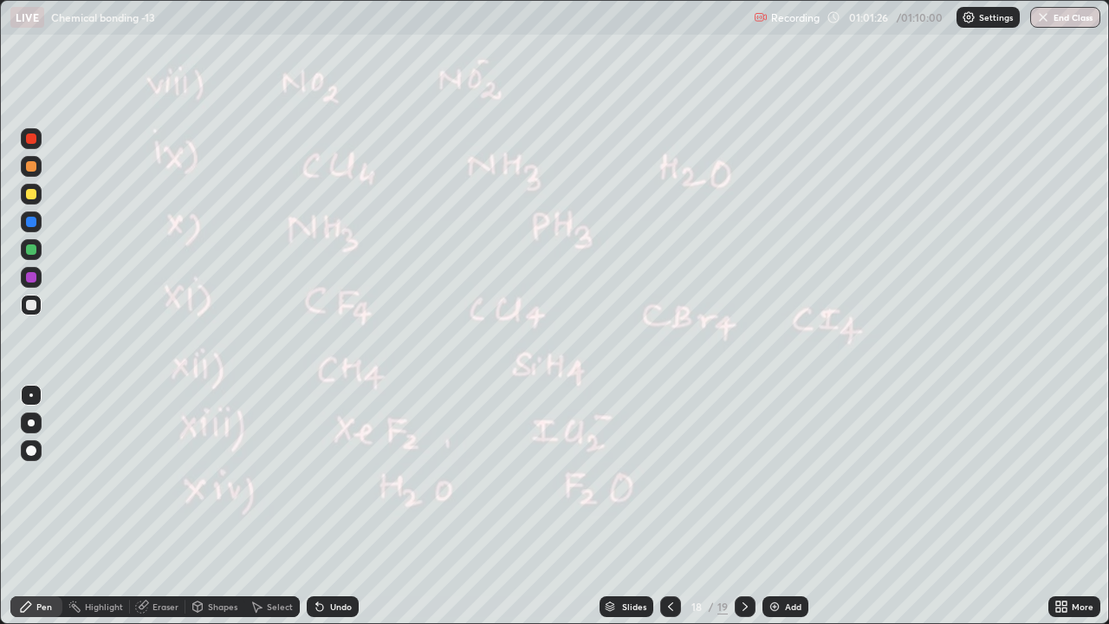
click at [742, 477] on icon at bounding box center [745, 607] width 14 height 14
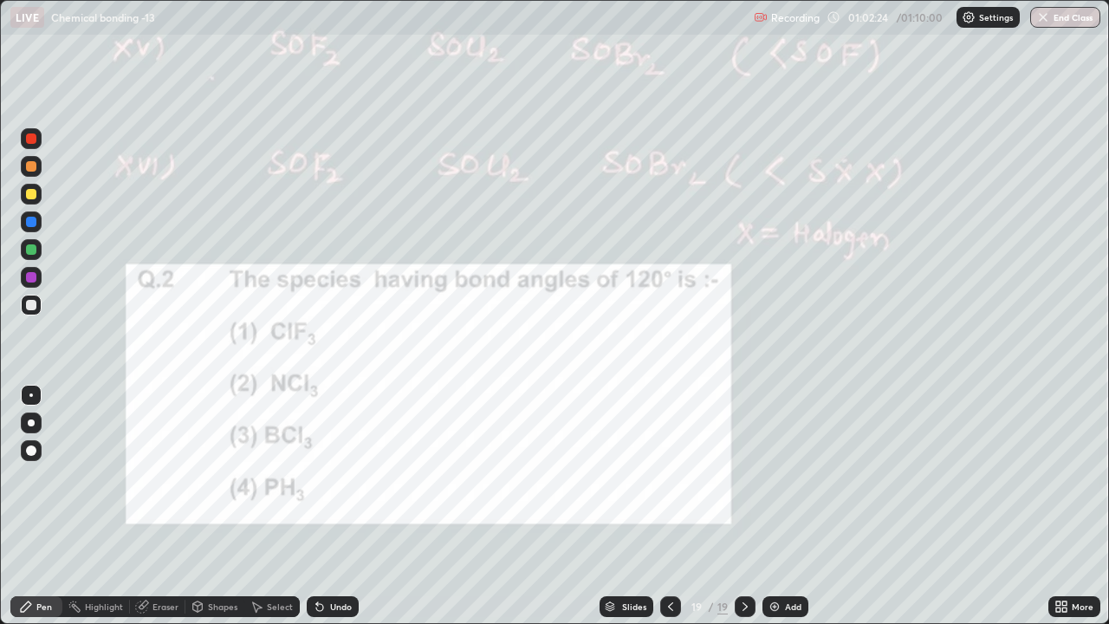
click at [1049, 16] on button "End Class" at bounding box center [1065, 17] width 70 height 21
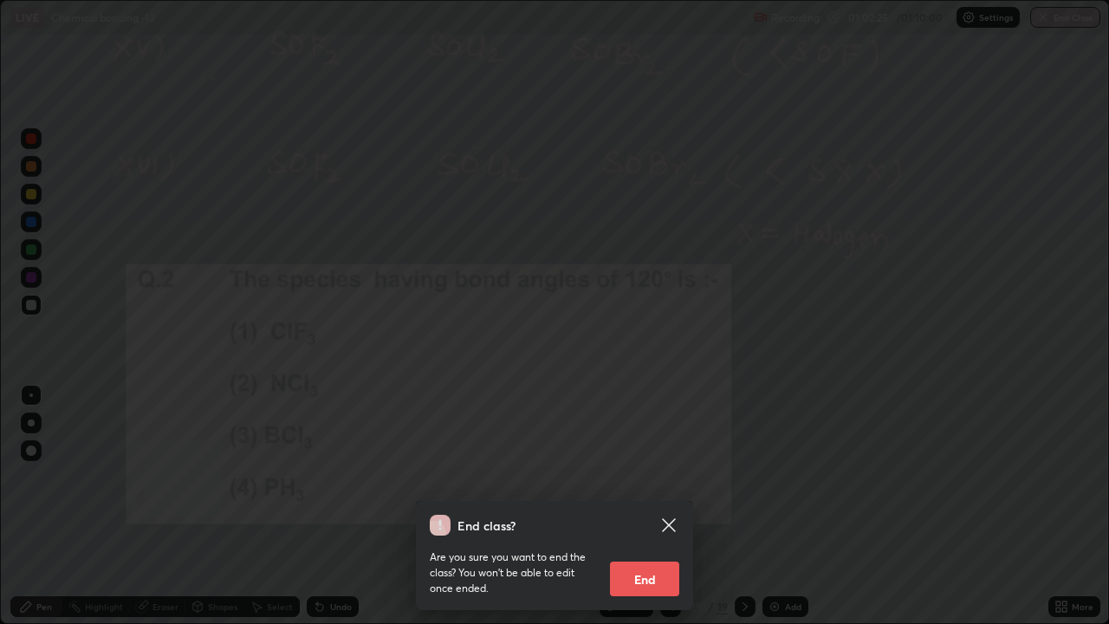
click at [651, 477] on button "End" at bounding box center [644, 578] width 69 height 35
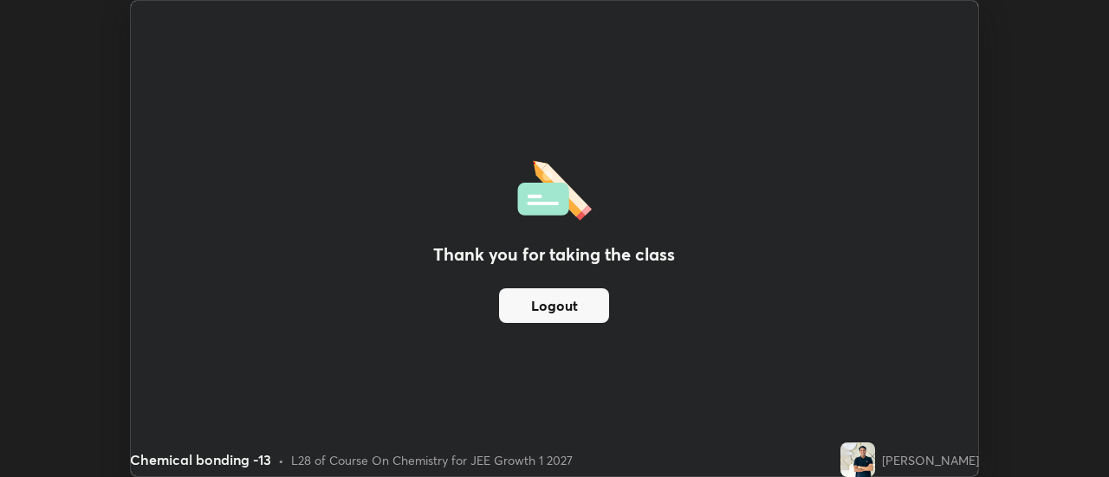
scroll to position [86160, 85528]
